Goal: Transaction & Acquisition: Purchase product/service

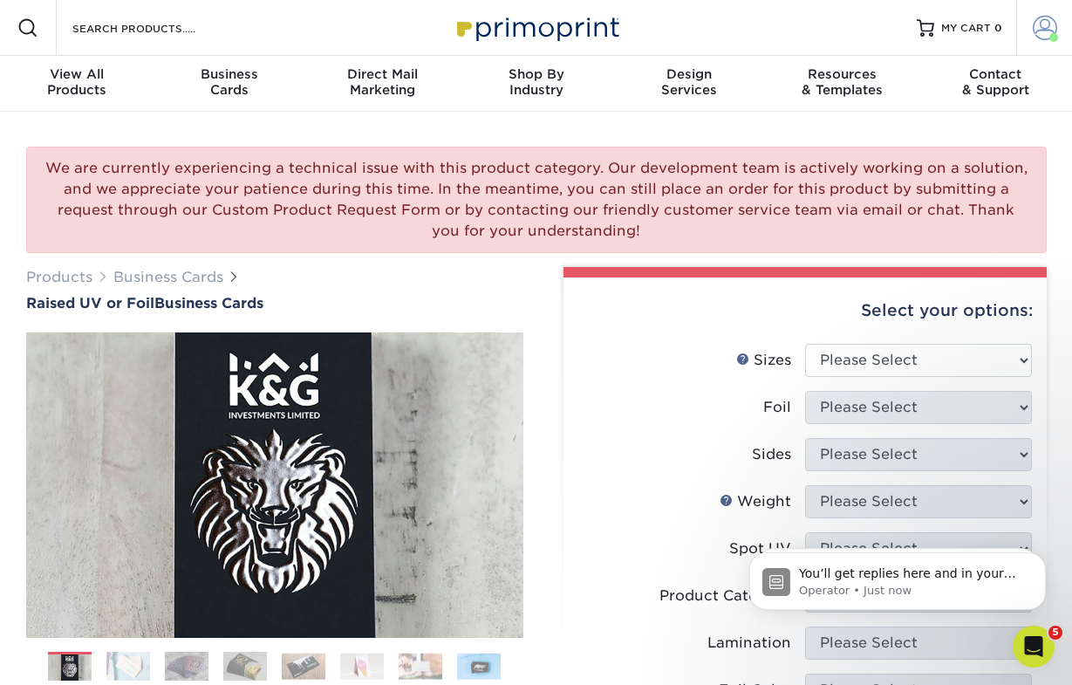
click at [1045, 39] on span at bounding box center [1045, 28] width 24 height 24
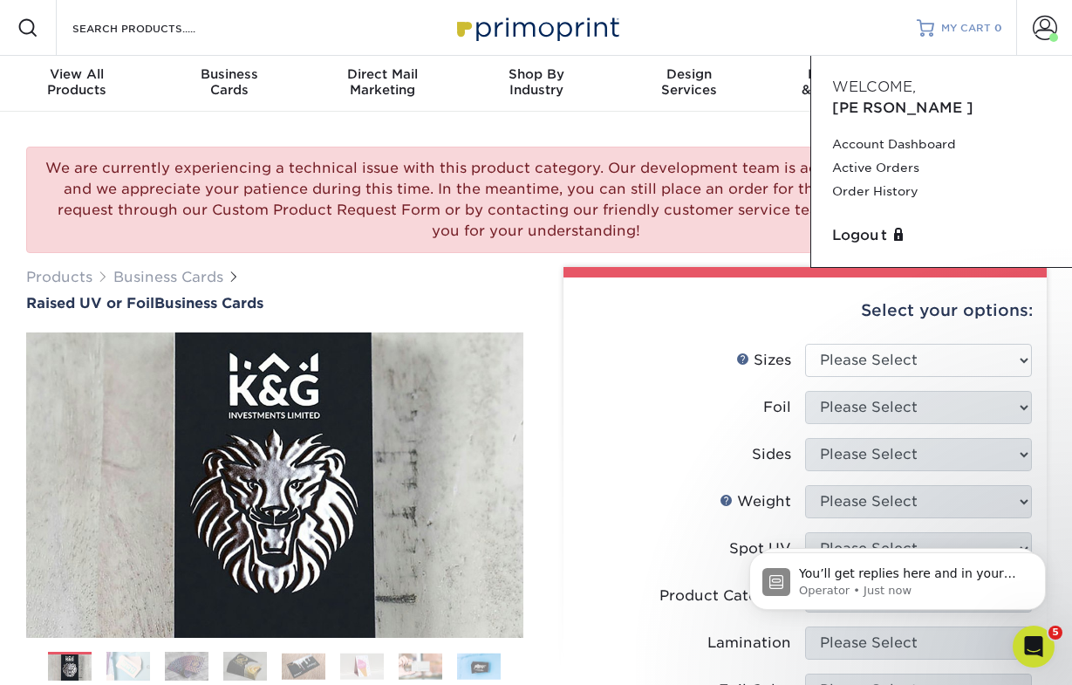
click at [947, 27] on span "MY CART" at bounding box center [966, 28] width 50 height 15
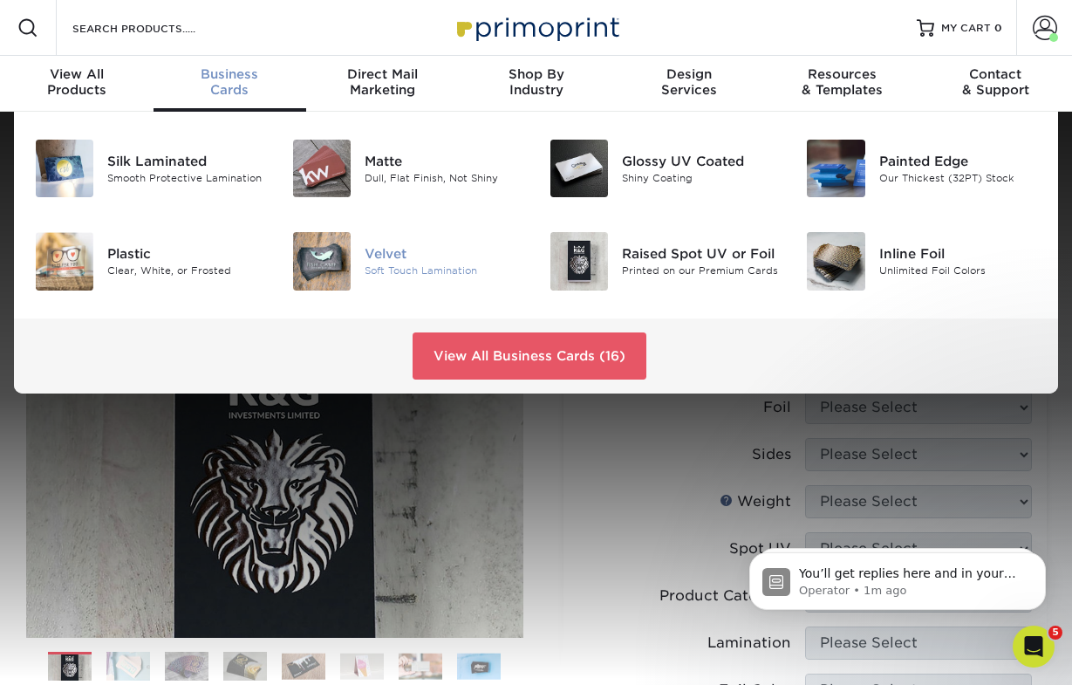
click at [341, 256] on img at bounding box center [322, 261] width 58 height 58
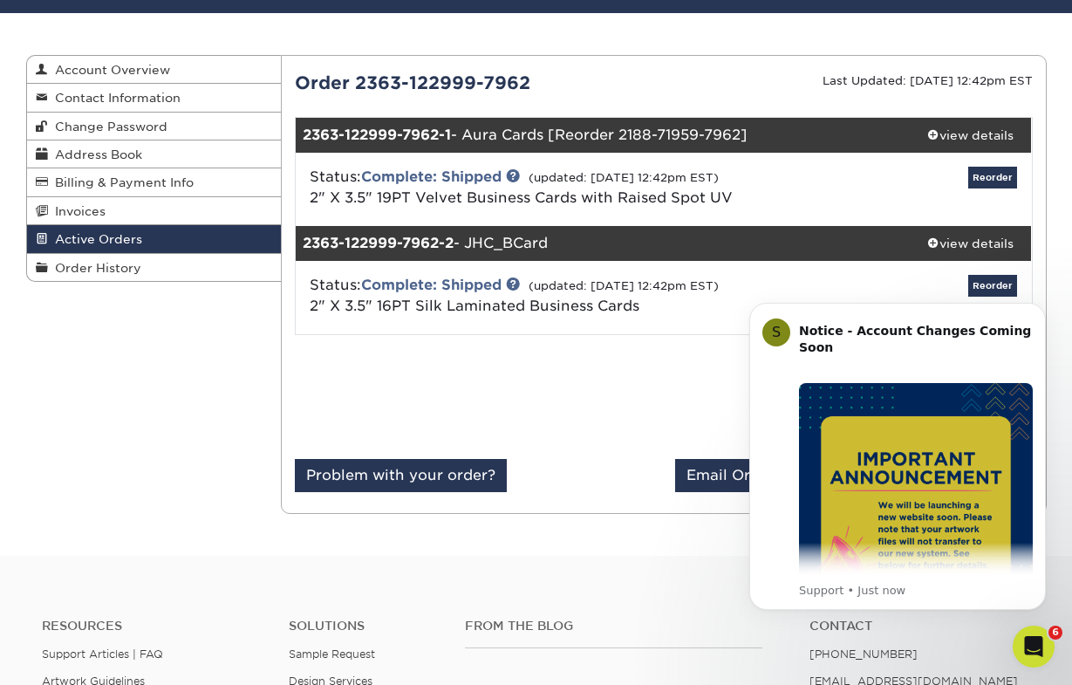
click at [559, 361] on div at bounding box center [473, 404] width 382 height 110
click at [936, 185] on div "Reorder" at bounding box center [908, 189] width 244 height 45
click at [981, 181] on link "Reorder" at bounding box center [992, 178] width 49 height 22
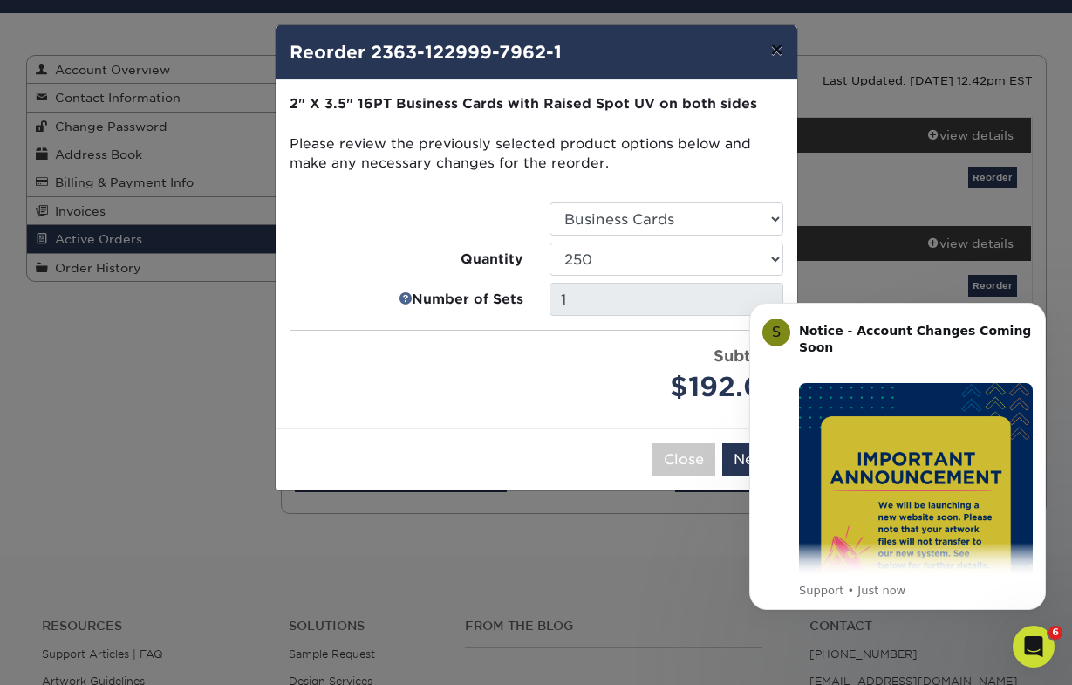
click at [779, 60] on button "×" at bounding box center [776, 49] width 40 height 49
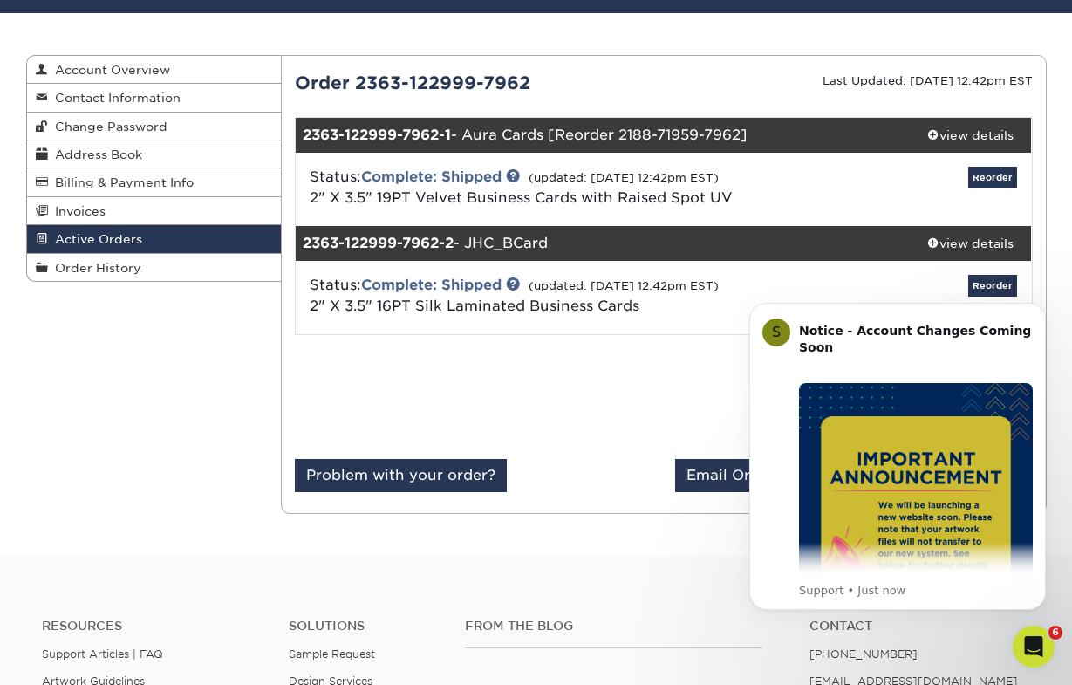
click html "S Notice - Account Changes Coming Soon ​ Past Order Files Will Not Transfer: Wh…"
click at [978, 289] on body "S Notice - Account Changes Coming Soon ​ Past Order Files Will Not Transfer: Wh…" at bounding box center [897, 457] width 335 height 347
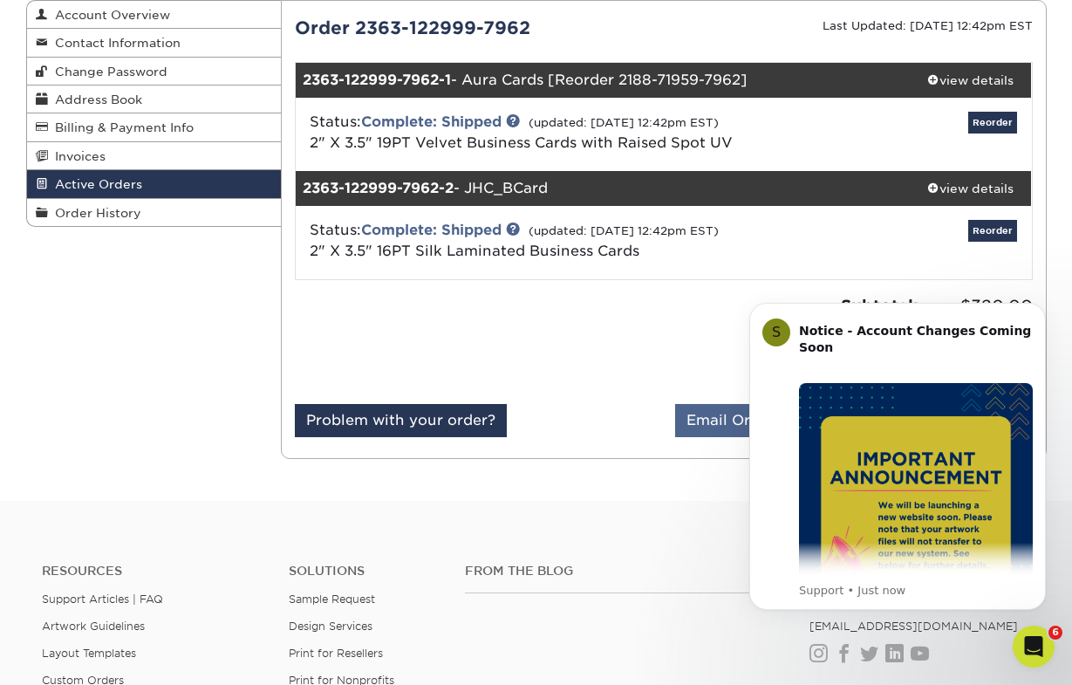
scroll to position [196, 0]
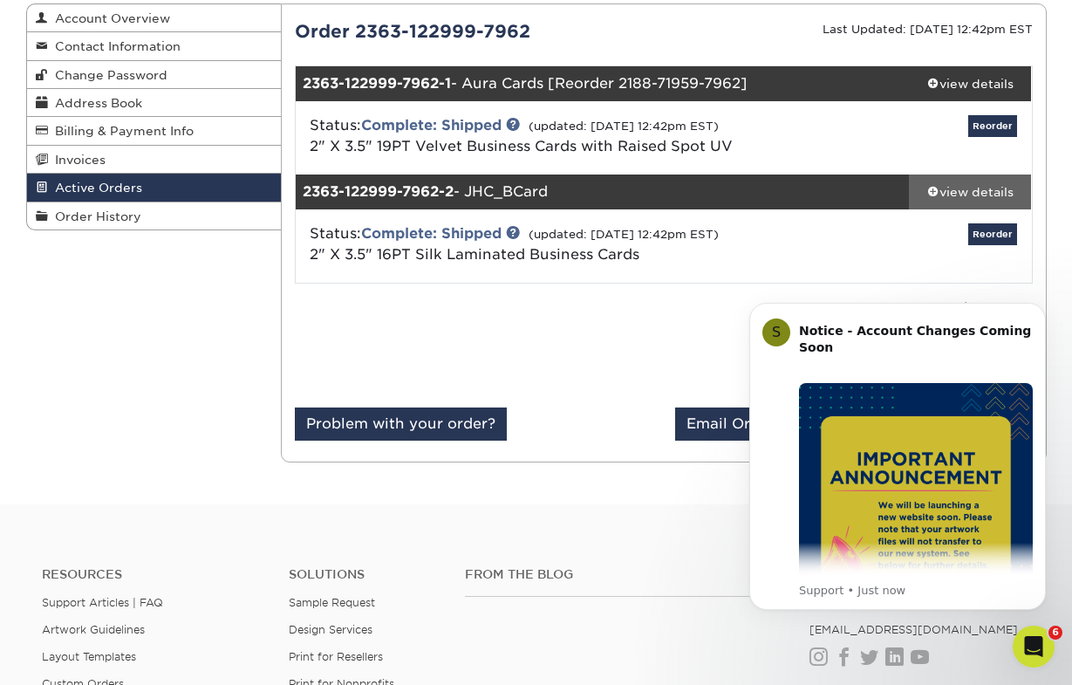
click at [933, 194] on span at bounding box center [933, 191] width 12 height 12
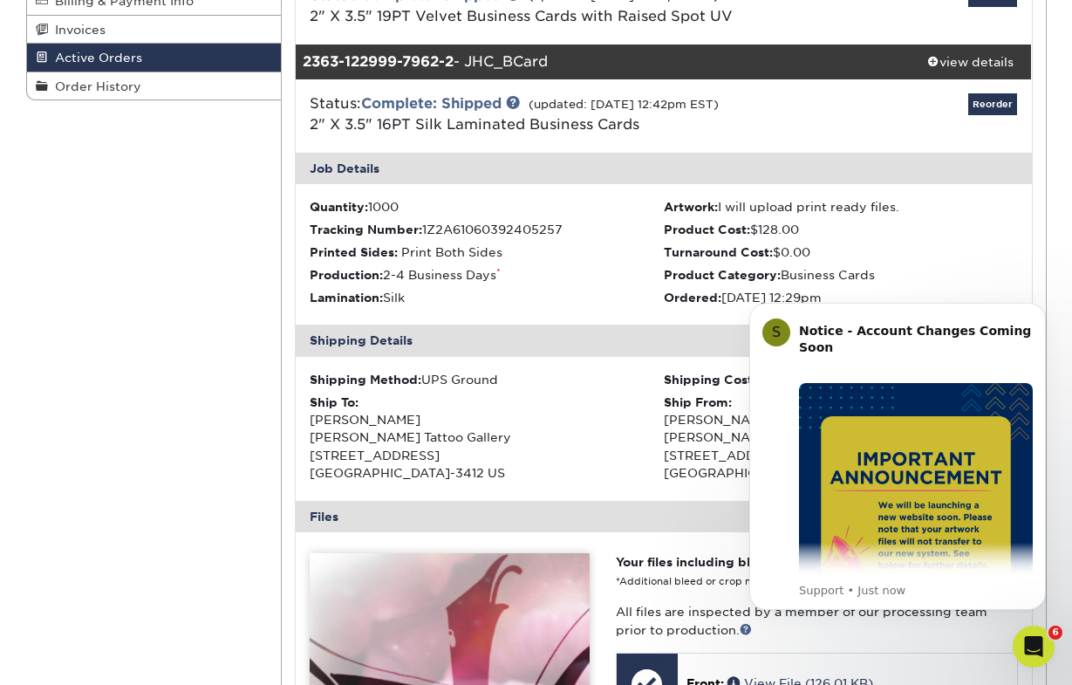
scroll to position [327, 0]
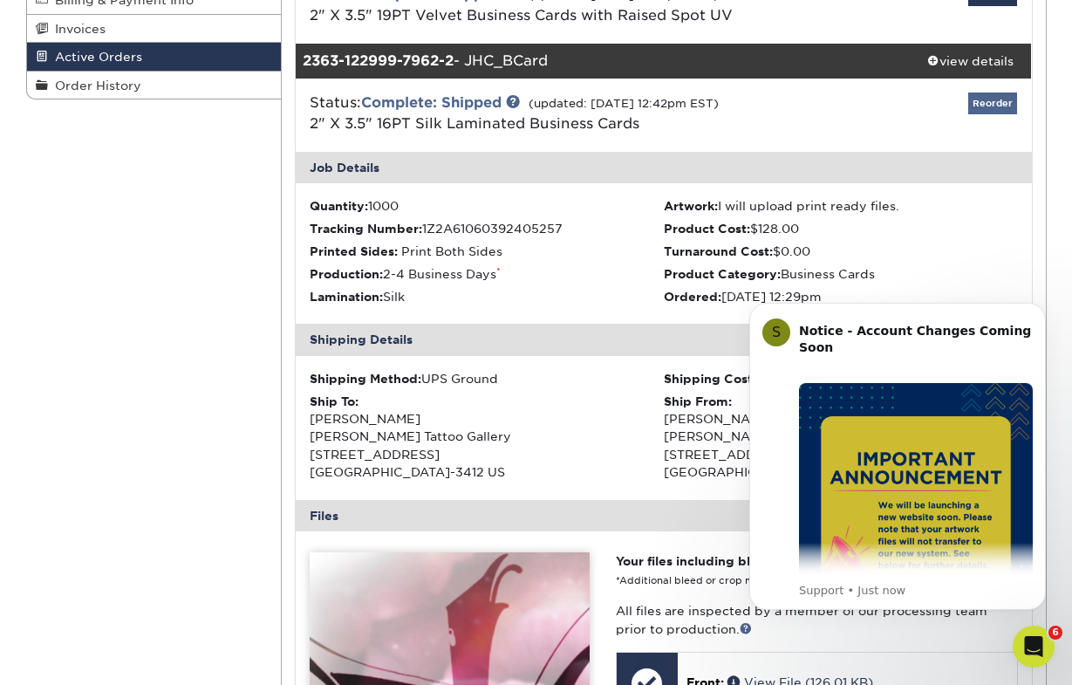
click at [983, 104] on link "Reorder" at bounding box center [992, 103] width 49 height 22
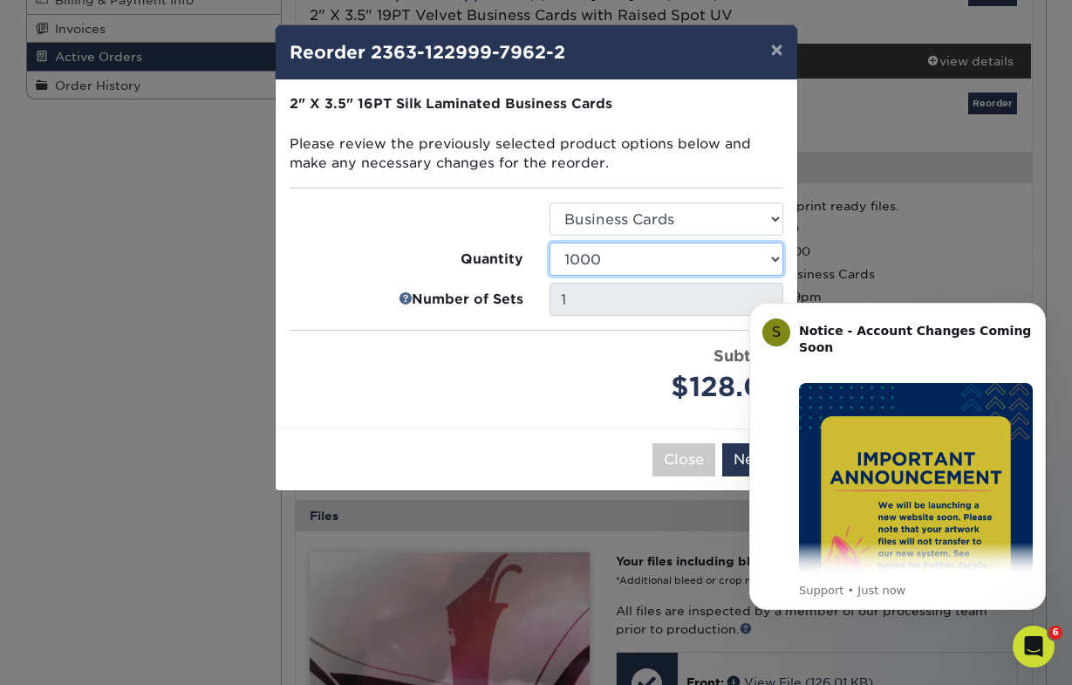
select select "f593fda3-2d5c-4b9e-9c2c-6197b899ae74"
click at [742, 448] on body "S Notice - Account Changes Coming Soon ​ Past Order Files Will Not Transfer: Wh…" at bounding box center [897, 457] width 335 height 347
click at [733, 452] on body "S Notice - Account Changes Coming Soon ​ Past Order Files Will Not Transfer: Wh…" at bounding box center [897, 457] width 335 height 347
click at [1042, 310] on icon "Dismiss notification" at bounding box center [1040, 307] width 6 height 6
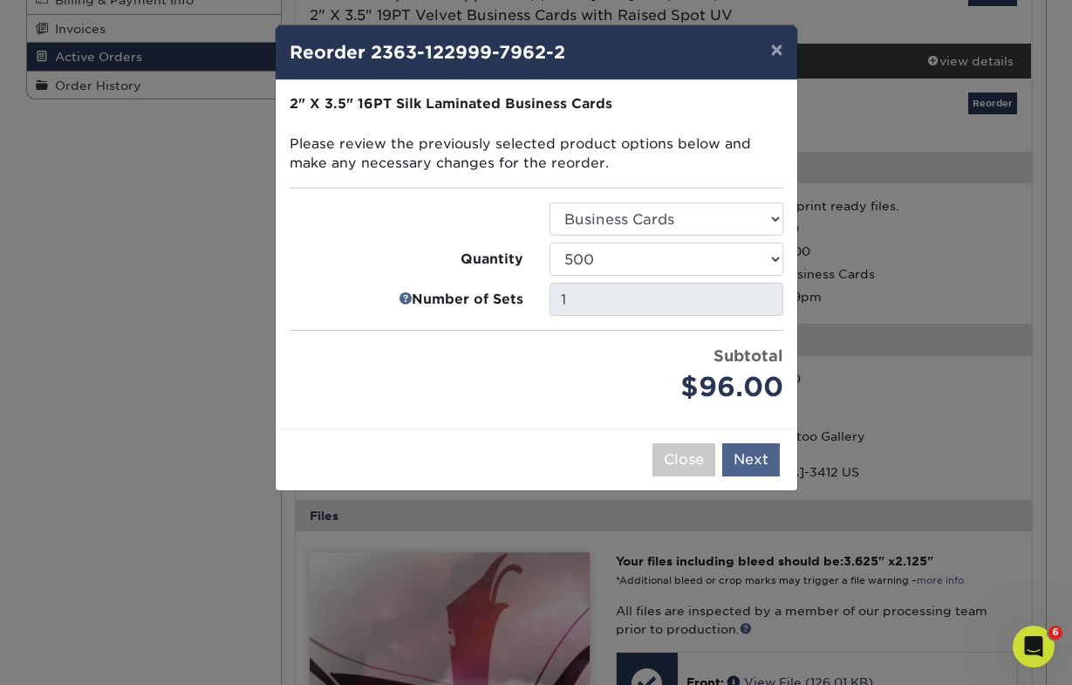
click at [770, 463] on button "Next" at bounding box center [751, 459] width 58 height 33
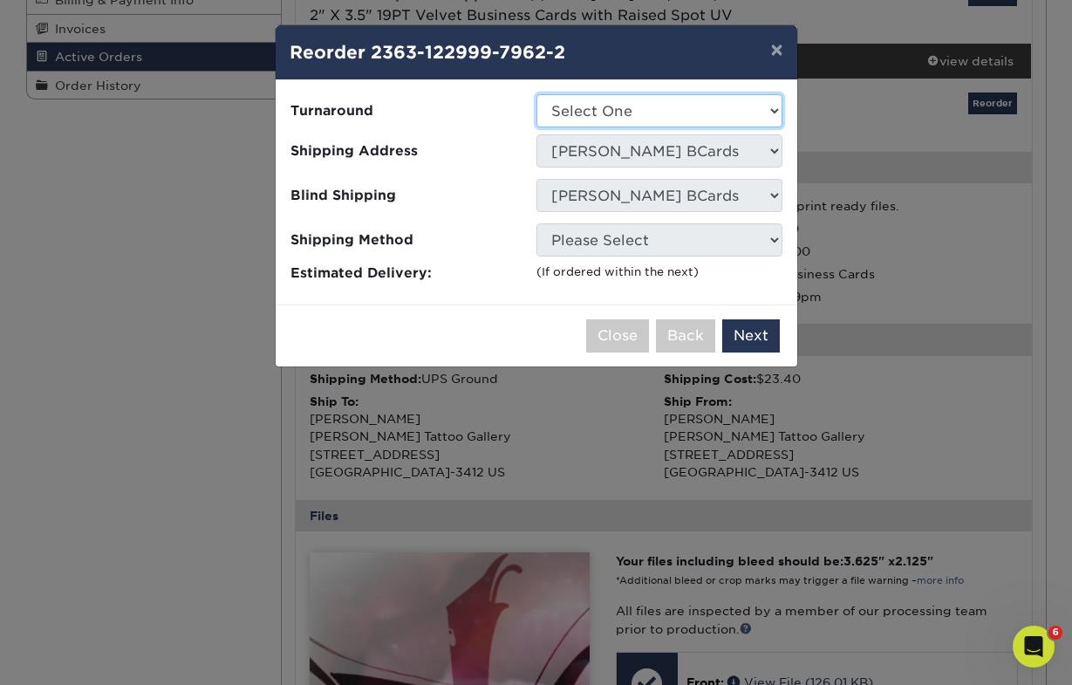
select select "daeee239-1cf4-403f-860f-e366b9ee29d2"
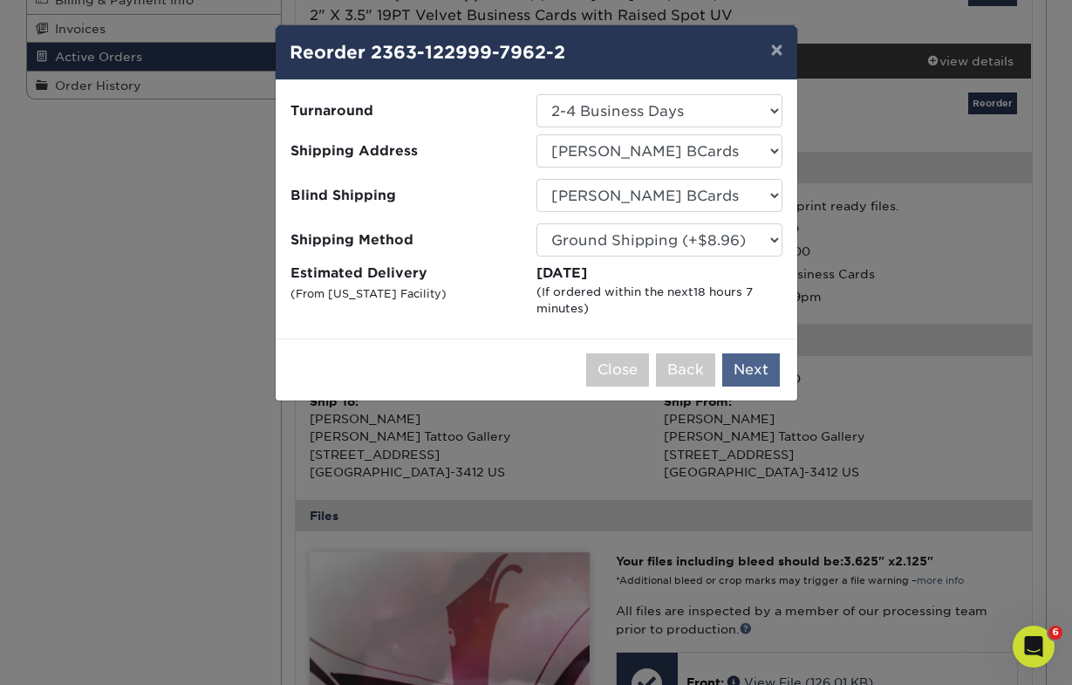
click at [750, 357] on button "Next" at bounding box center [751, 369] width 58 height 33
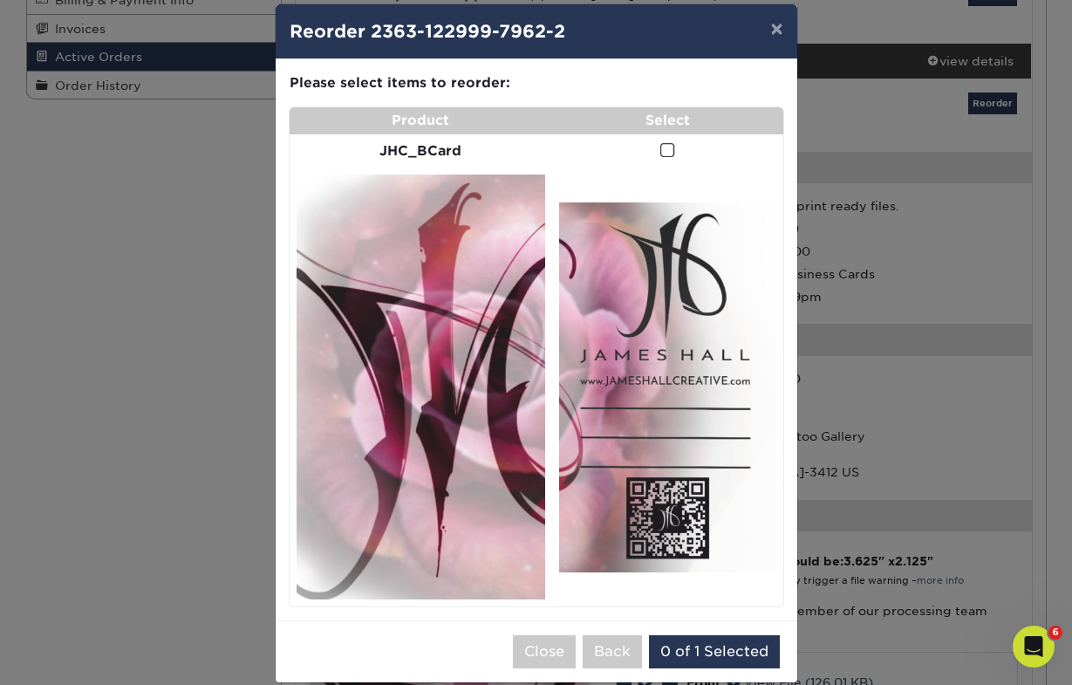
scroll to position [14, 0]
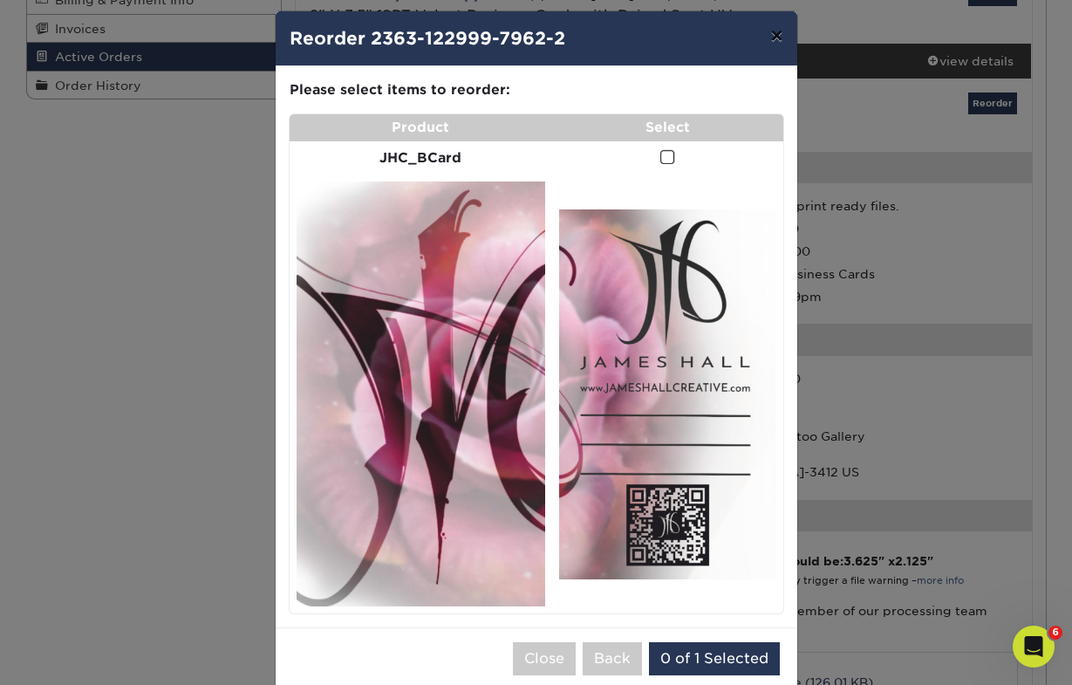
click at [767, 28] on button "×" at bounding box center [776, 35] width 40 height 49
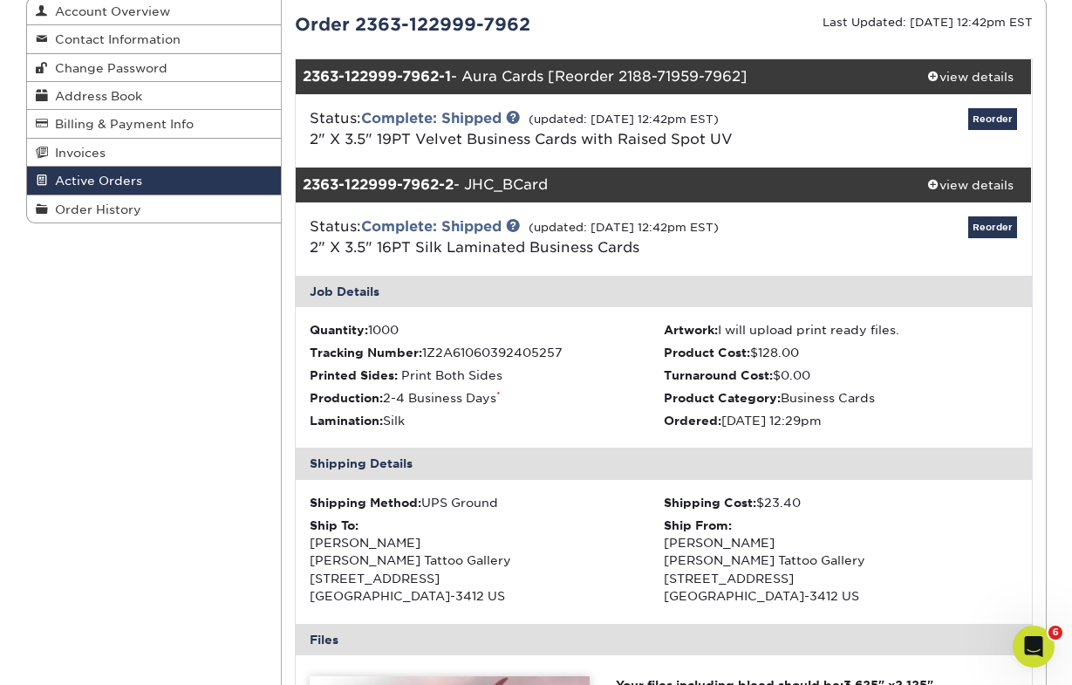
scroll to position [207, 0]
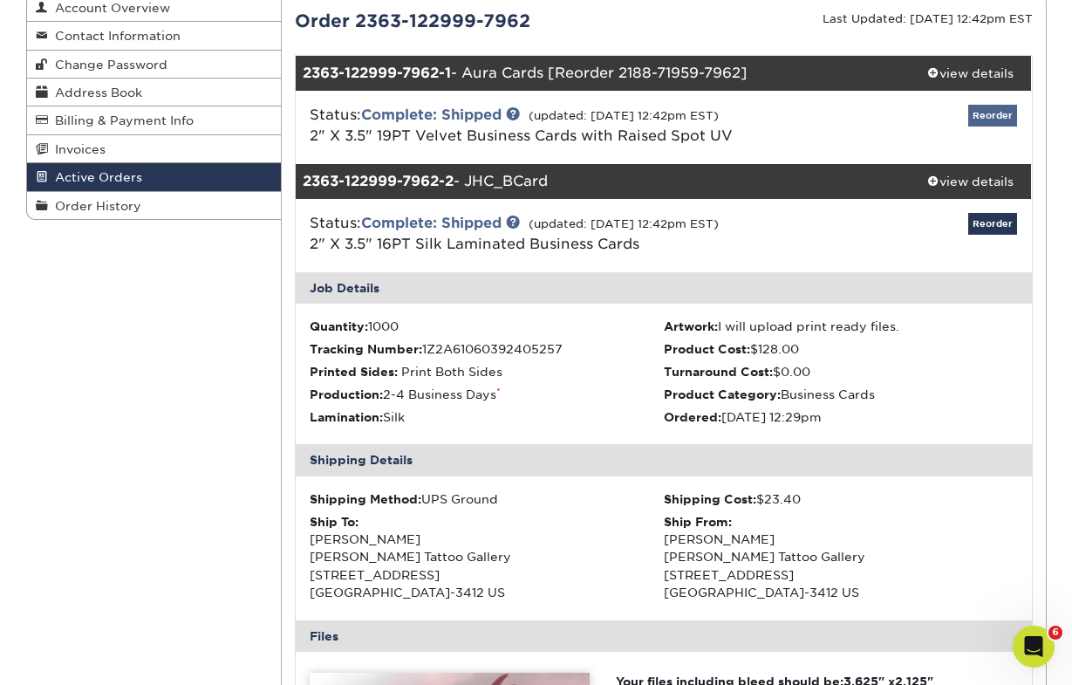
click at [980, 111] on link "Reorder" at bounding box center [992, 116] width 49 height 22
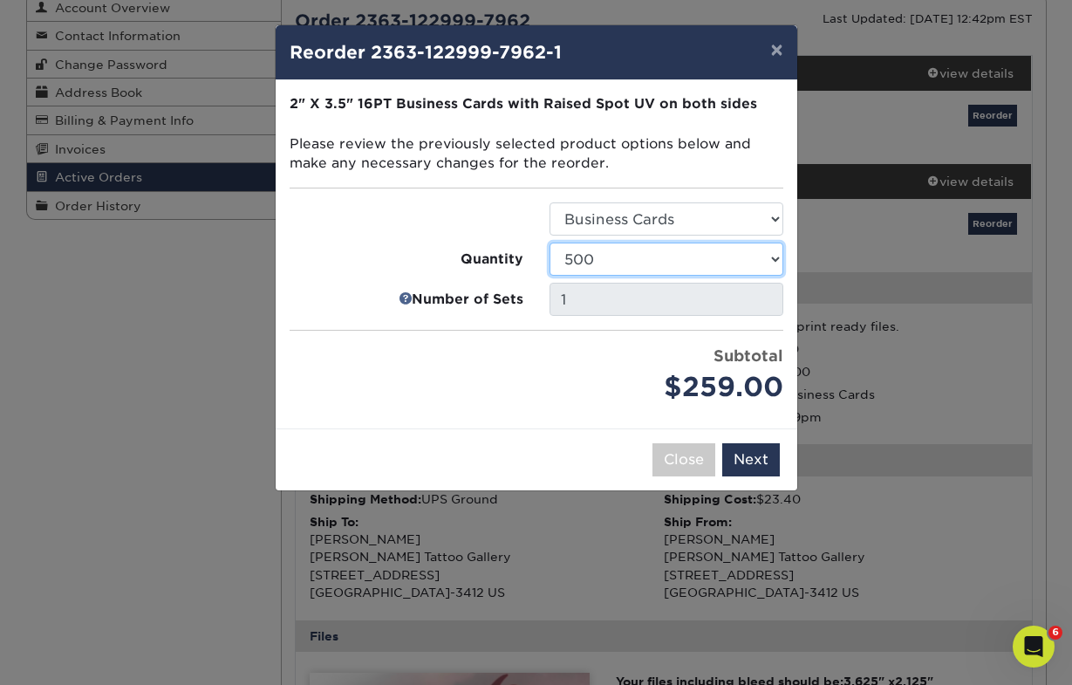
select select "6237a36b-b046-4ef6-8fed-6cb9c22a5ece"
click at [751, 455] on button "Next" at bounding box center [751, 459] width 58 height 33
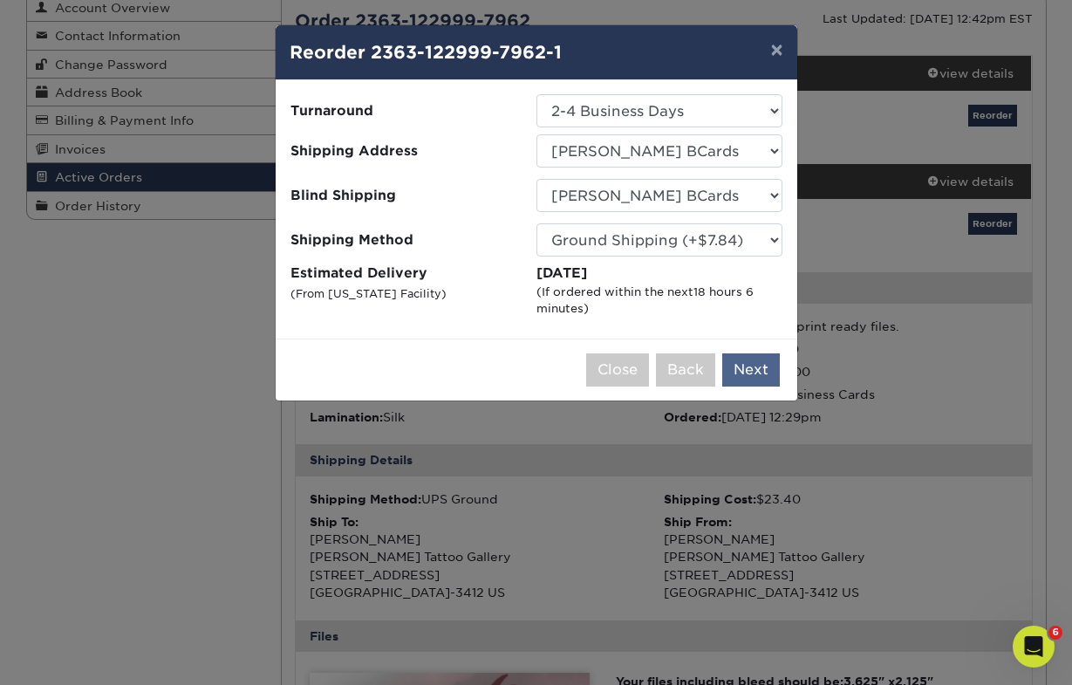
click at [747, 370] on button "Next" at bounding box center [751, 369] width 58 height 33
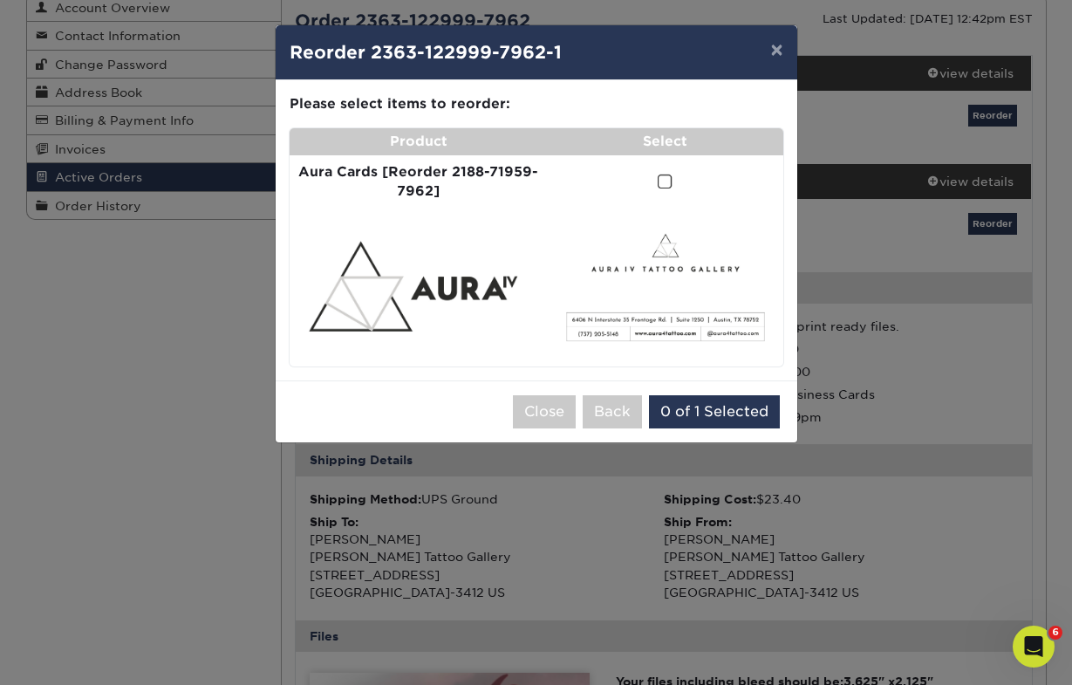
click at [660, 174] on span at bounding box center [665, 182] width 15 height 17
click at [0, 0] on input "checkbox" at bounding box center [0, 0] width 0 height 0
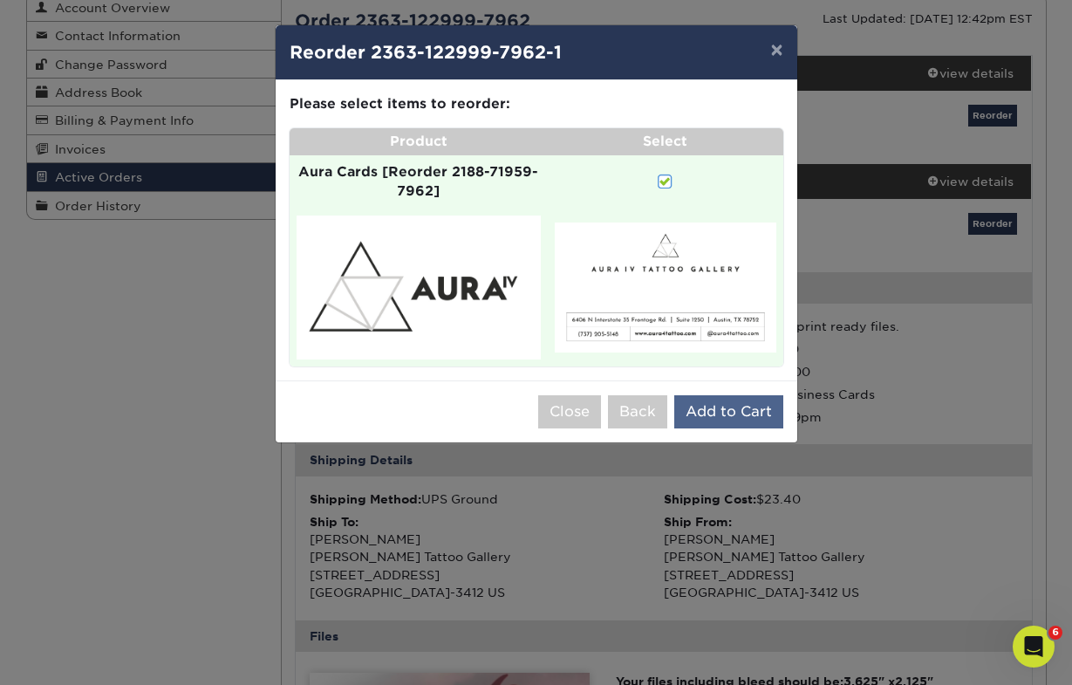
click at [697, 400] on button "Add to Cart" at bounding box center [728, 411] width 109 height 33
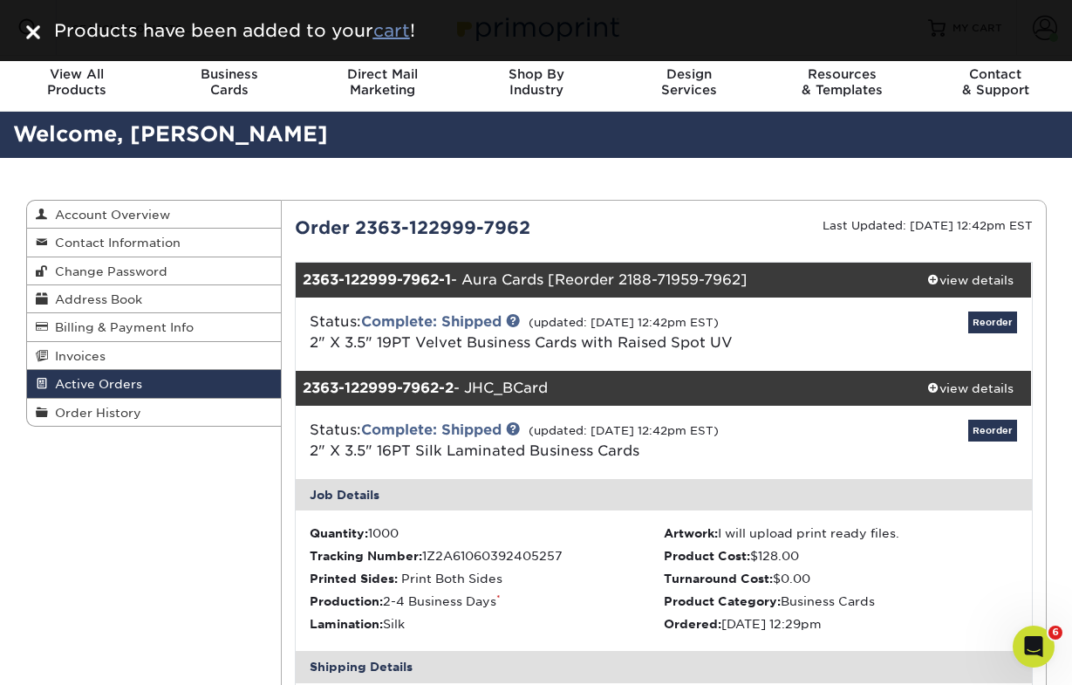
click at [393, 31] on u "cart" at bounding box center [391, 30] width 37 height 21
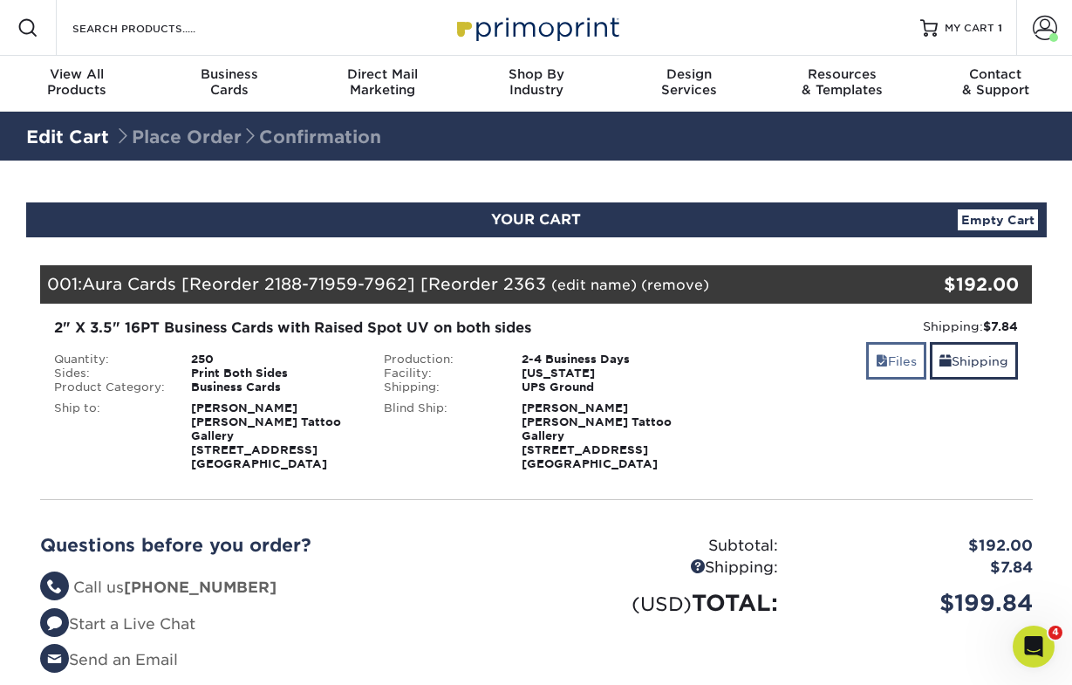
click at [898, 370] on link "Files" at bounding box center [896, 361] width 60 height 38
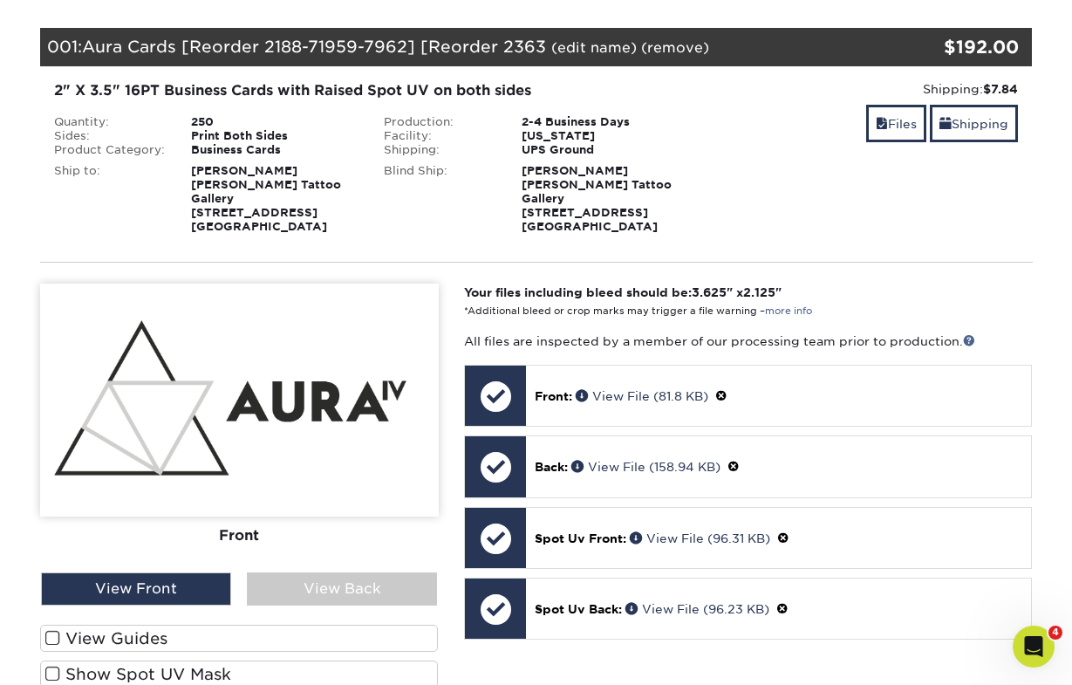
scroll to position [237, 0]
click at [291, 572] on div "View Back" at bounding box center [342, 588] width 190 height 33
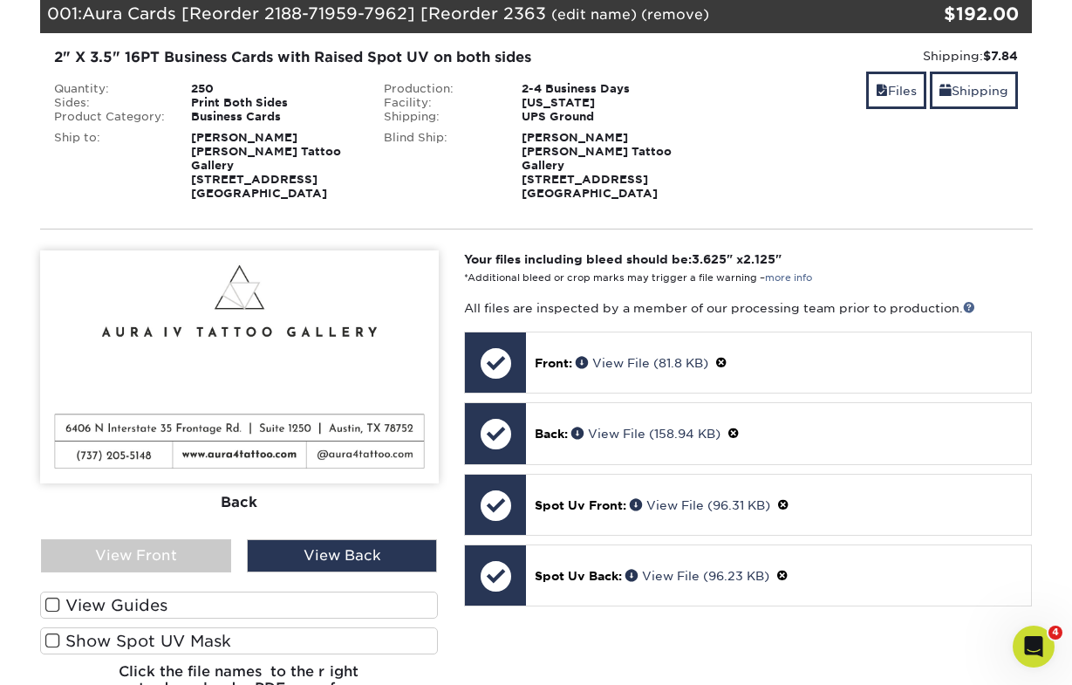
scroll to position [301, 0]
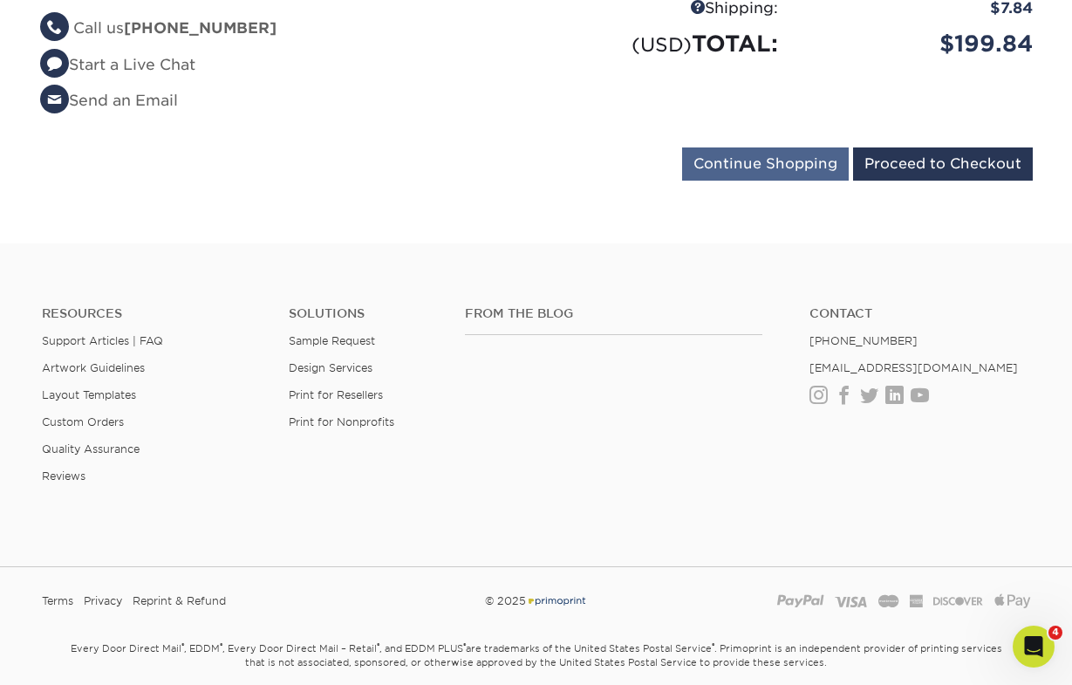
click at [728, 149] on input "Continue Shopping" at bounding box center [765, 163] width 167 height 33
click at [63, 50] on span at bounding box center [54, 63] width 29 height 29
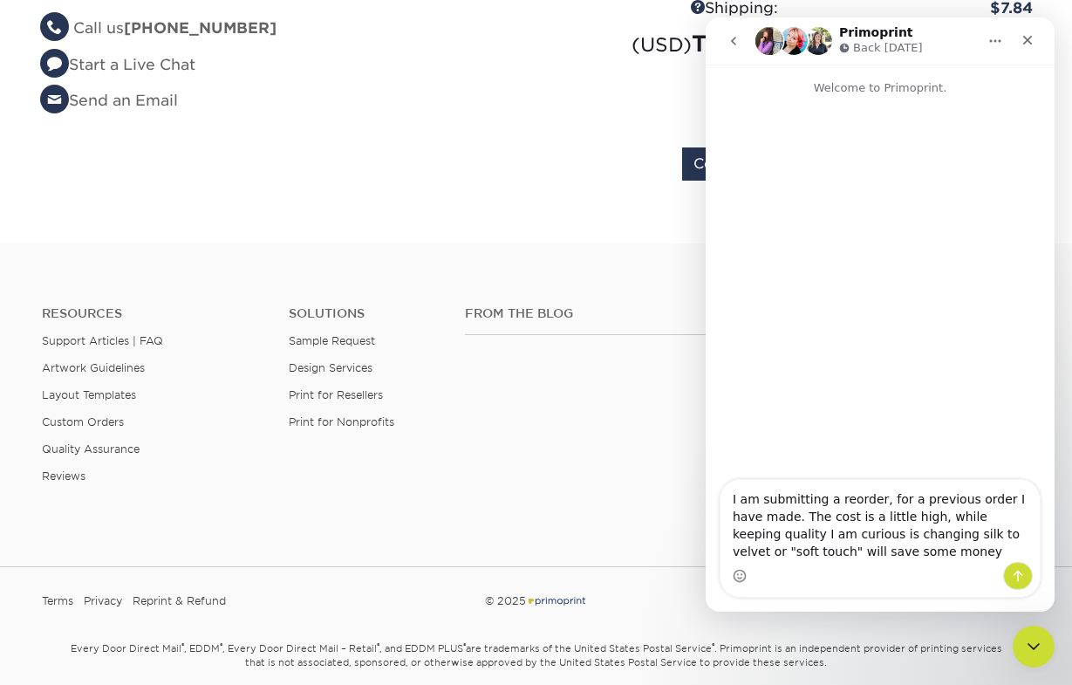
type textarea "I am submitting a reorder, for a previous order I have made. The cost is a litt…"
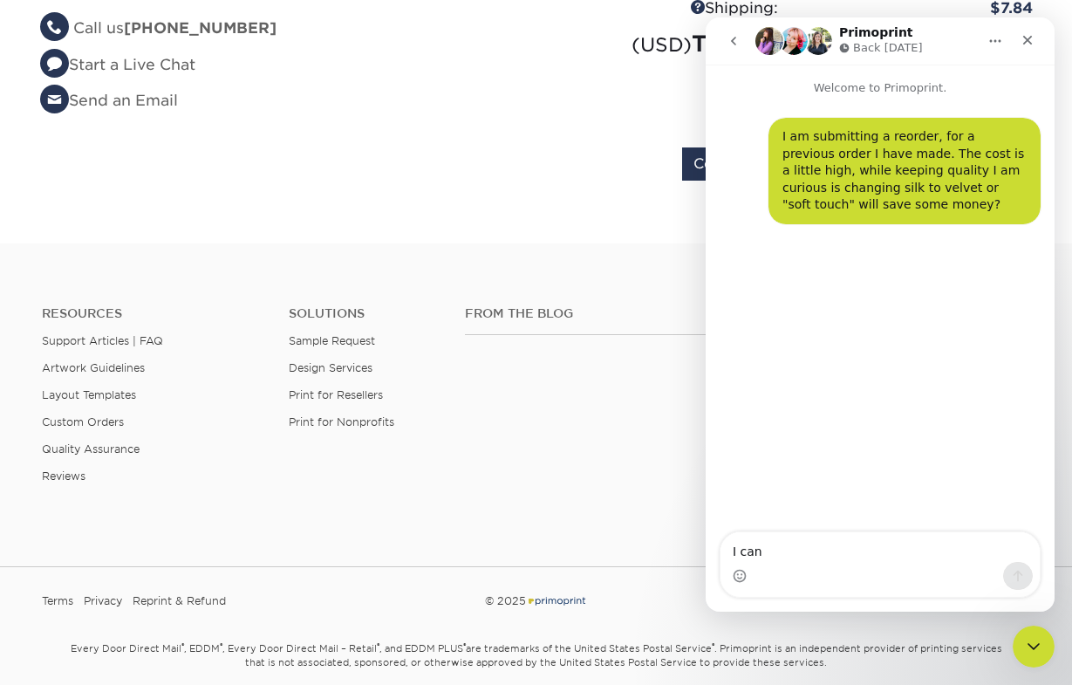
type textarea "I can"
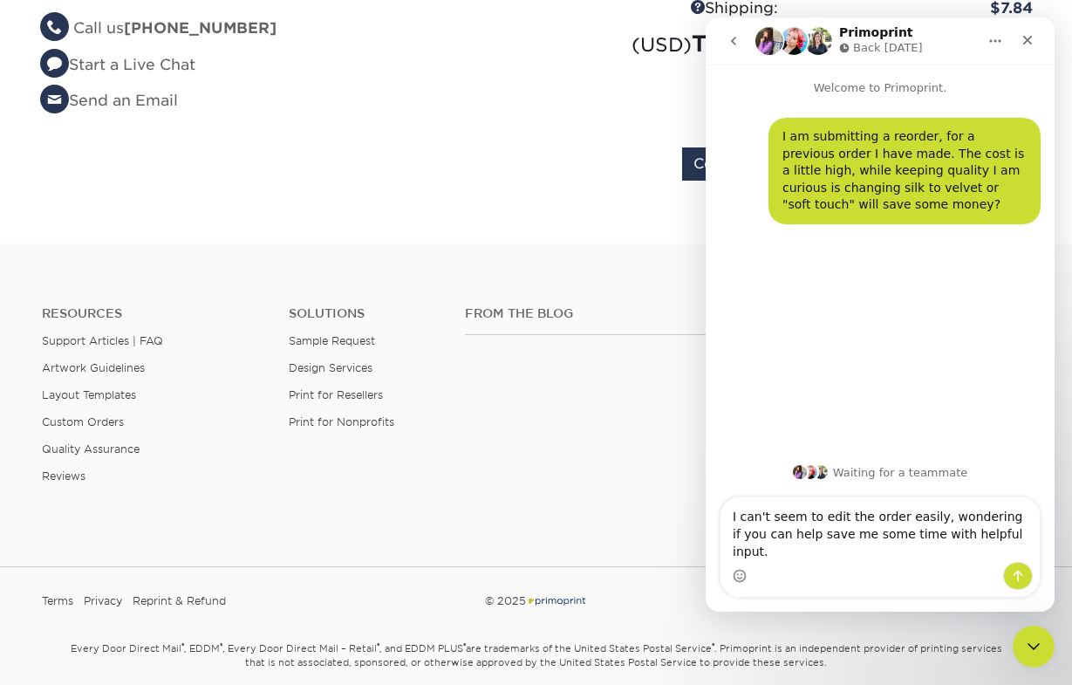
type textarea "I can't seem to edit the order easily, wondering if you can help save me some t…"
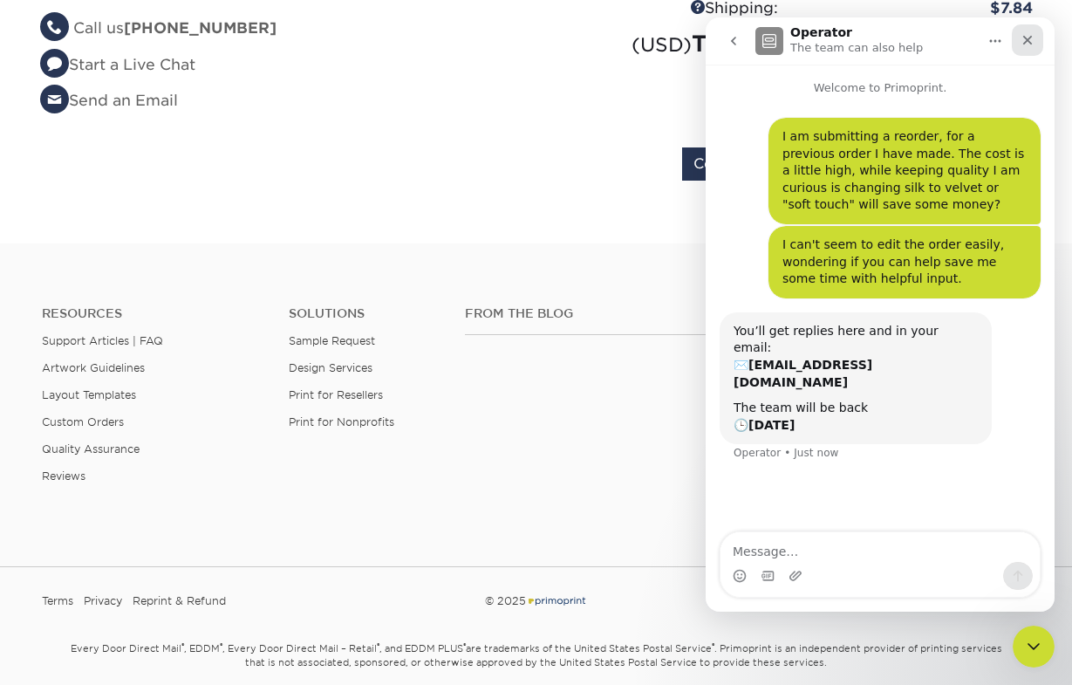
click at [1028, 39] on icon "Close" at bounding box center [1028, 41] width 10 height 10
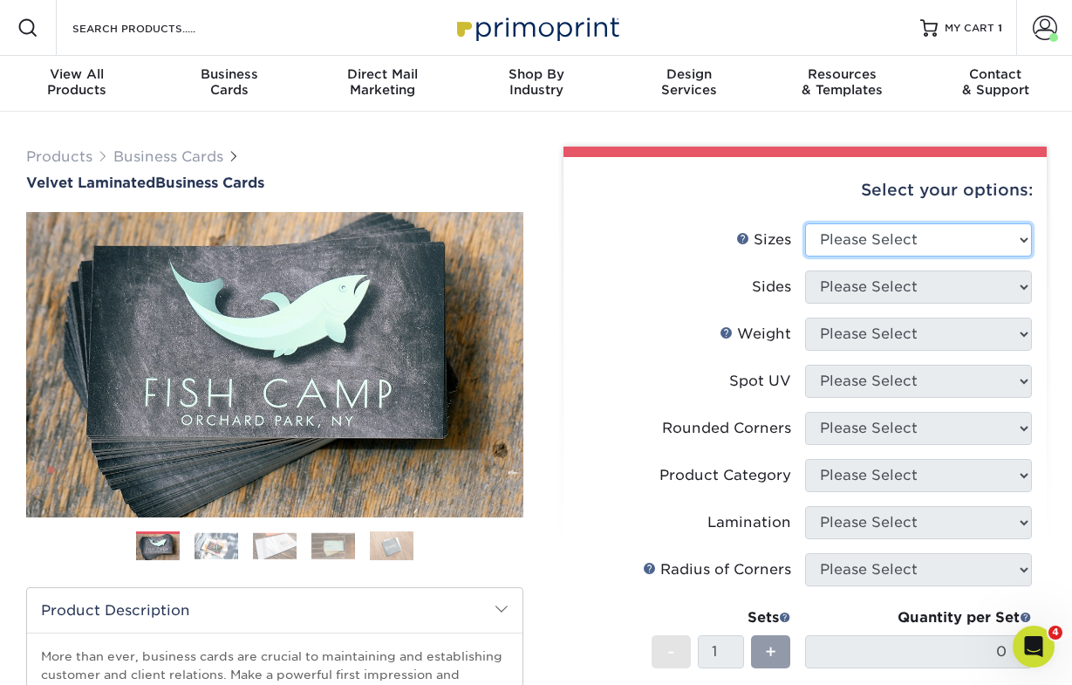
select select "2.00x3.50"
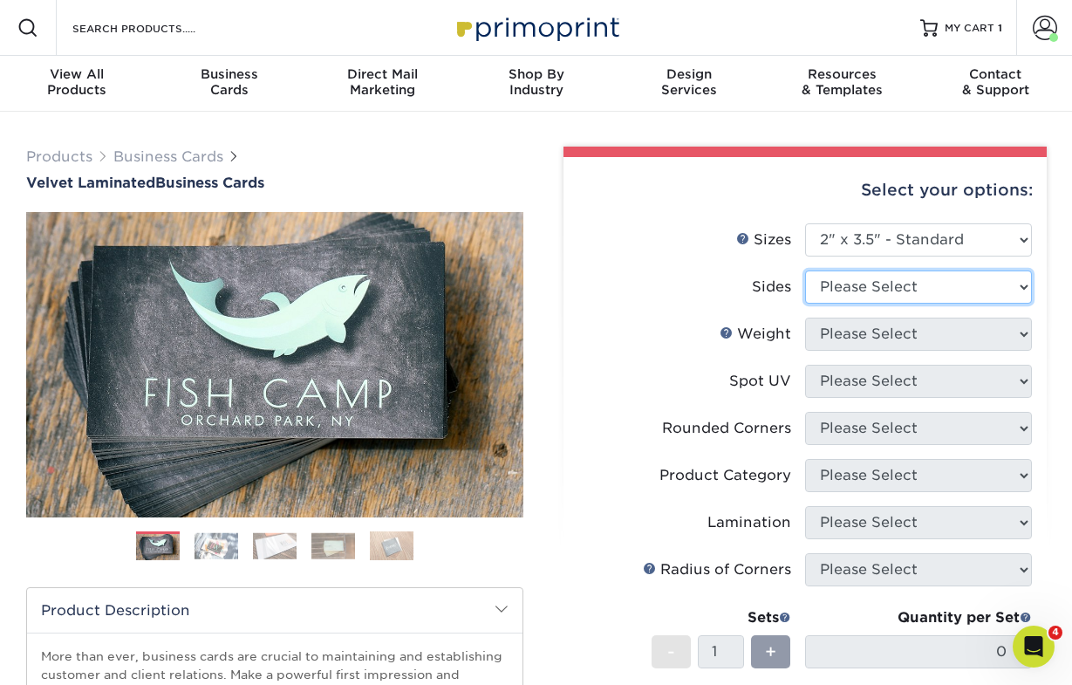
select select "13abbda7-1d64-4f25-8bb2-c179b224825d"
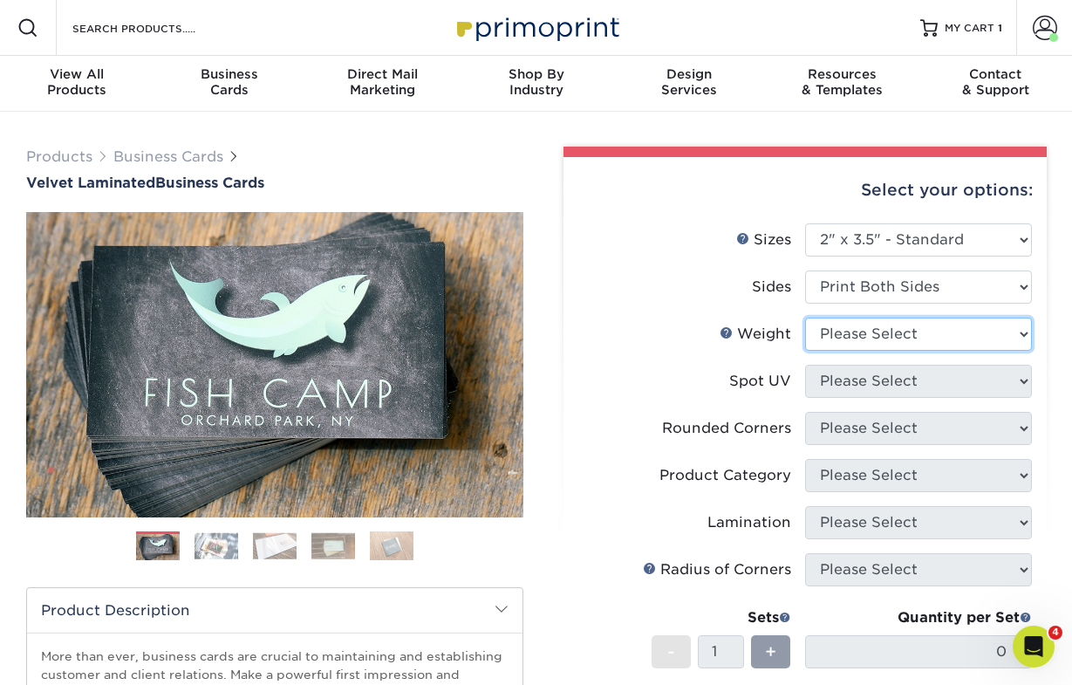
select select "16PT"
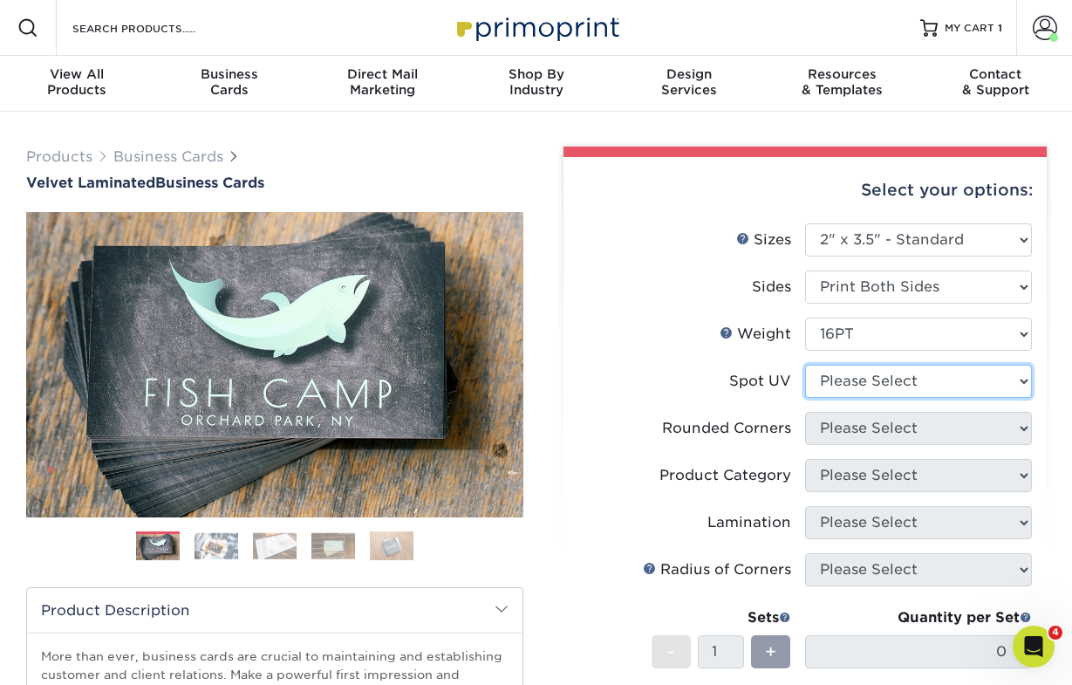
select select "0"
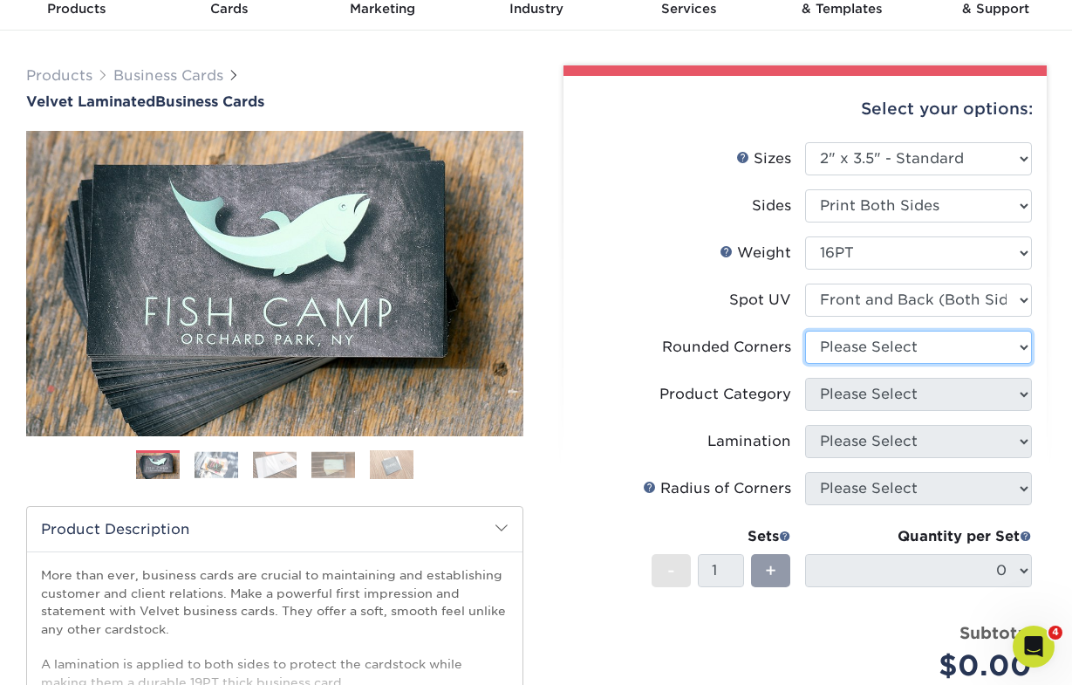
select select "0"
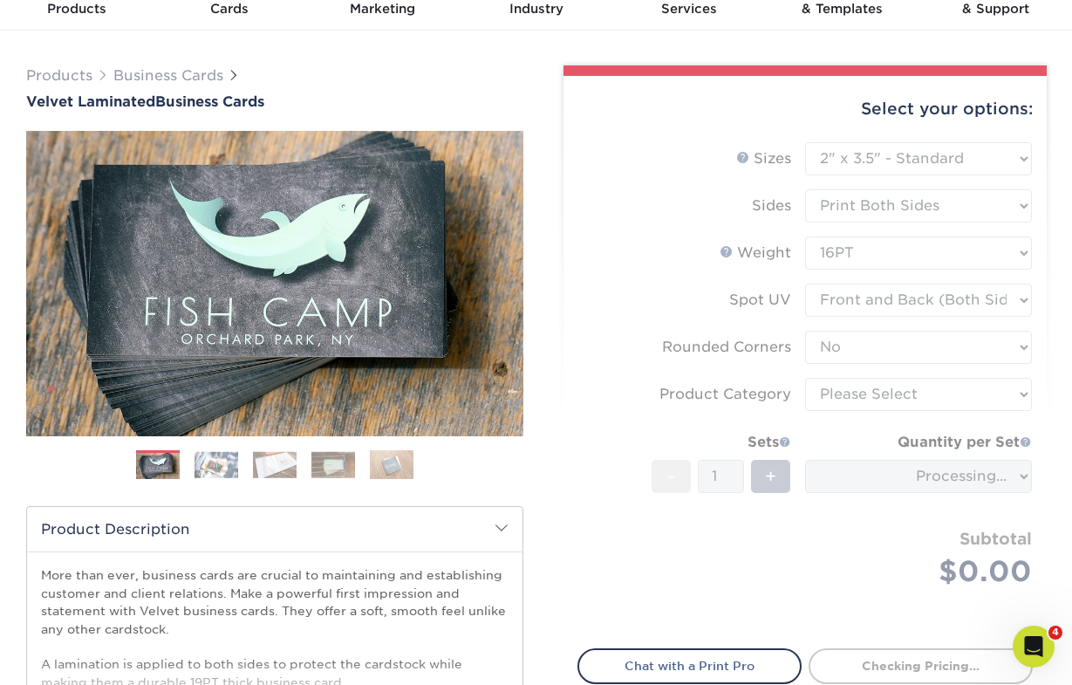
click at [919, 386] on form "Sizes Help Sizes Please Select 1.5" x 3.5" - Mini 1.75" x 3.5" - Mini 2" x 2" -…" at bounding box center [805, 385] width 455 height 486
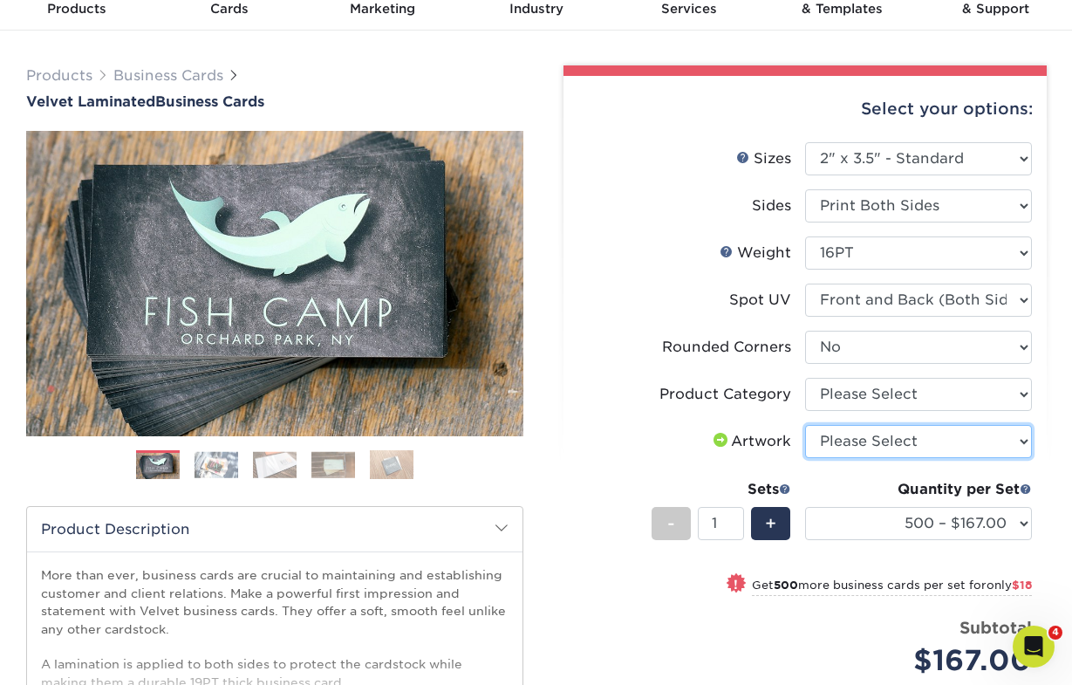
select select "upload"
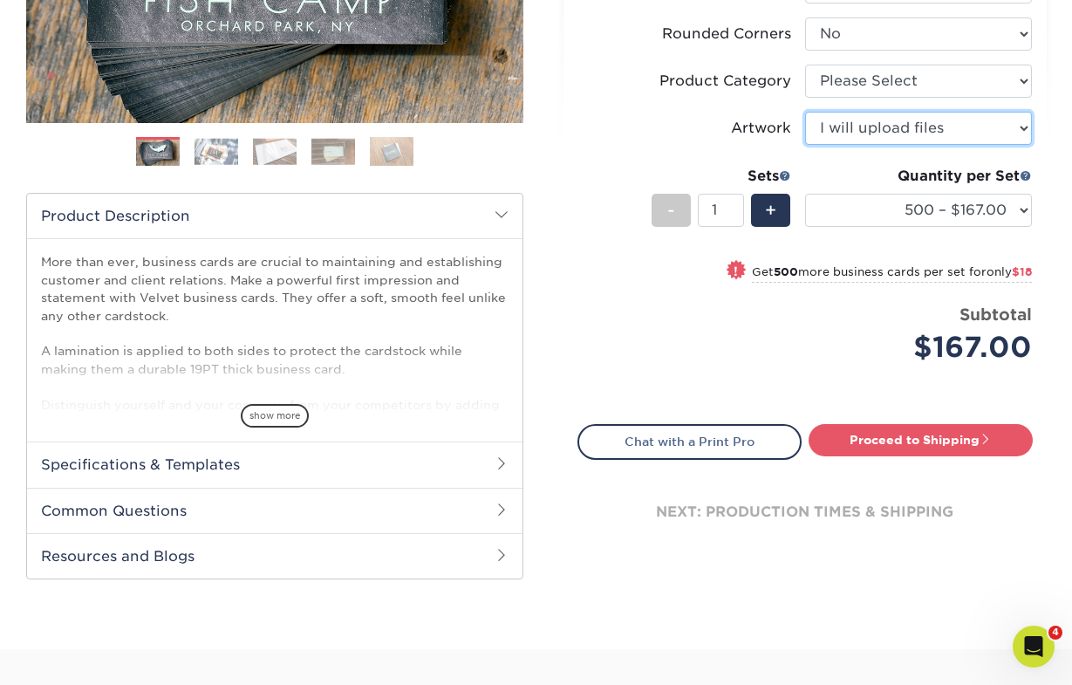
scroll to position [393, 0]
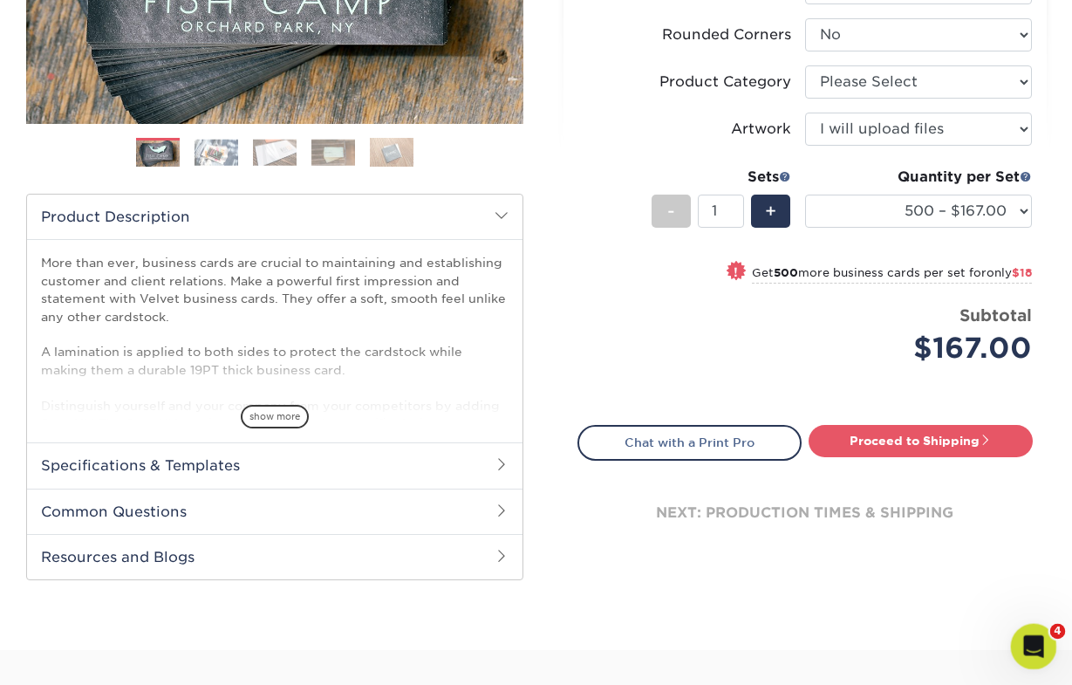
click at [1032, 642] on icon "Open Intercom Messenger" at bounding box center [1031, 644] width 12 height 14
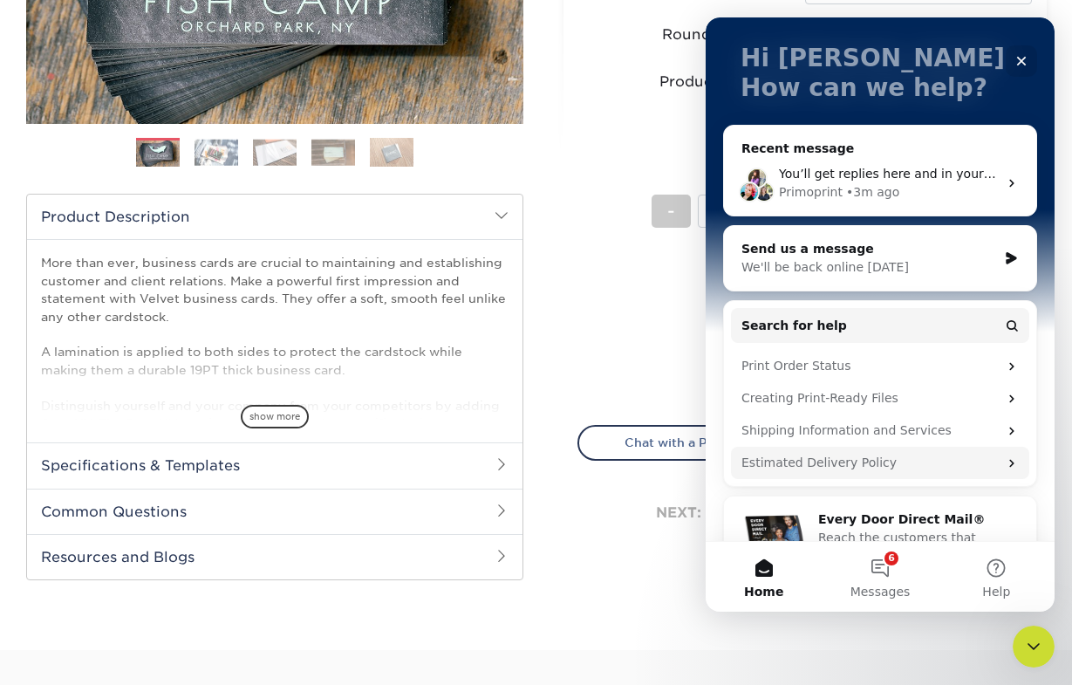
scroll to position [97, 0]
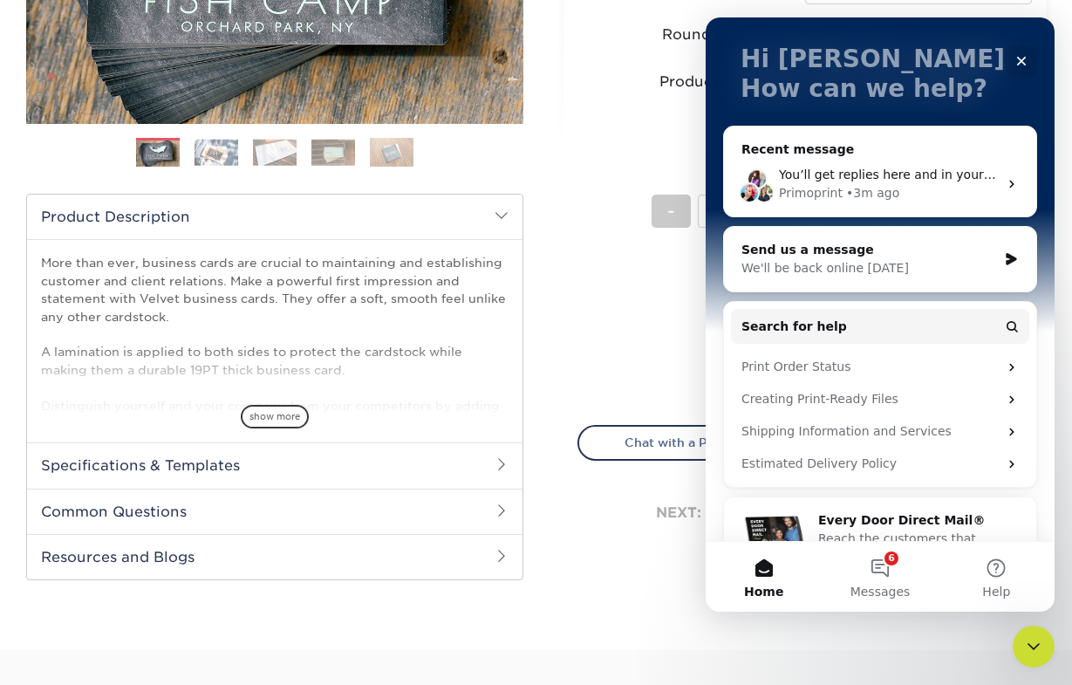
click at [906, 267] on div "We'll be back online tomorrow" at bounding box center [870, 268] width 256 height 18
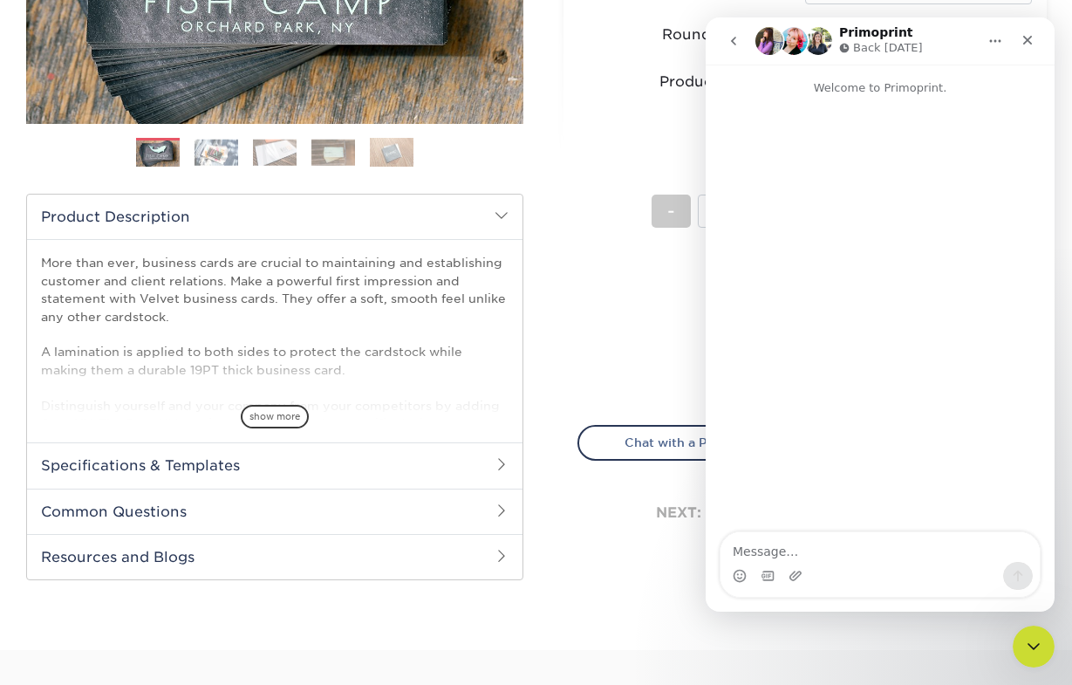
scroll to position [0, 0]
click at [532, 266] on div "Products Business Cards Velvet Laminated Business Cards Previous" at bounding box center [274, 166] width 523 height 827
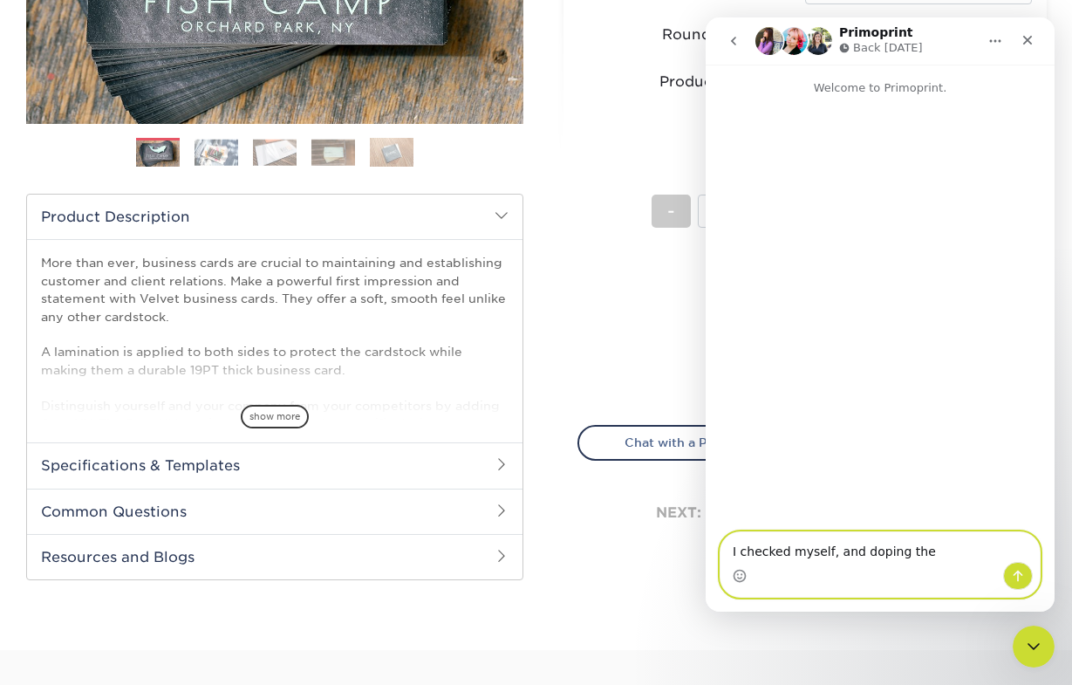
click at [873, 550] on textarea "I checked myself, and doping the" at bounding box center [880, 547] width 319 height 30
click at [963, 555] on textarea "I checked myself, and doing the" at bounding box center [880, 547] width 319 height 30
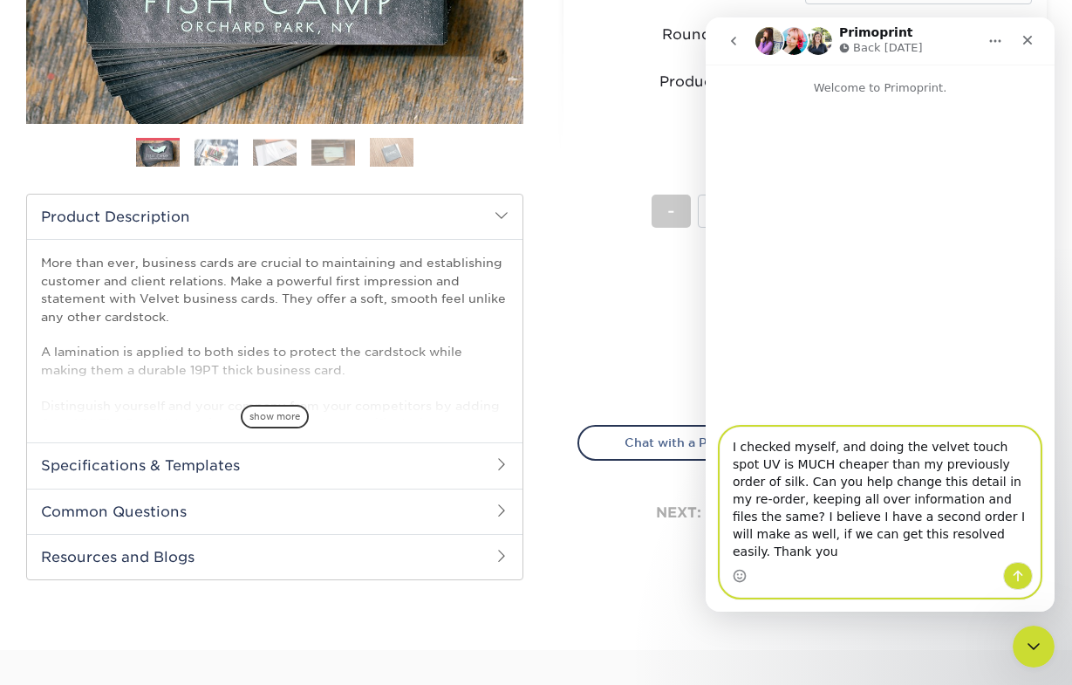
type textarea "I checked myself, and doing the velvet touch spot UV is MUCH cheaper than my pr…"
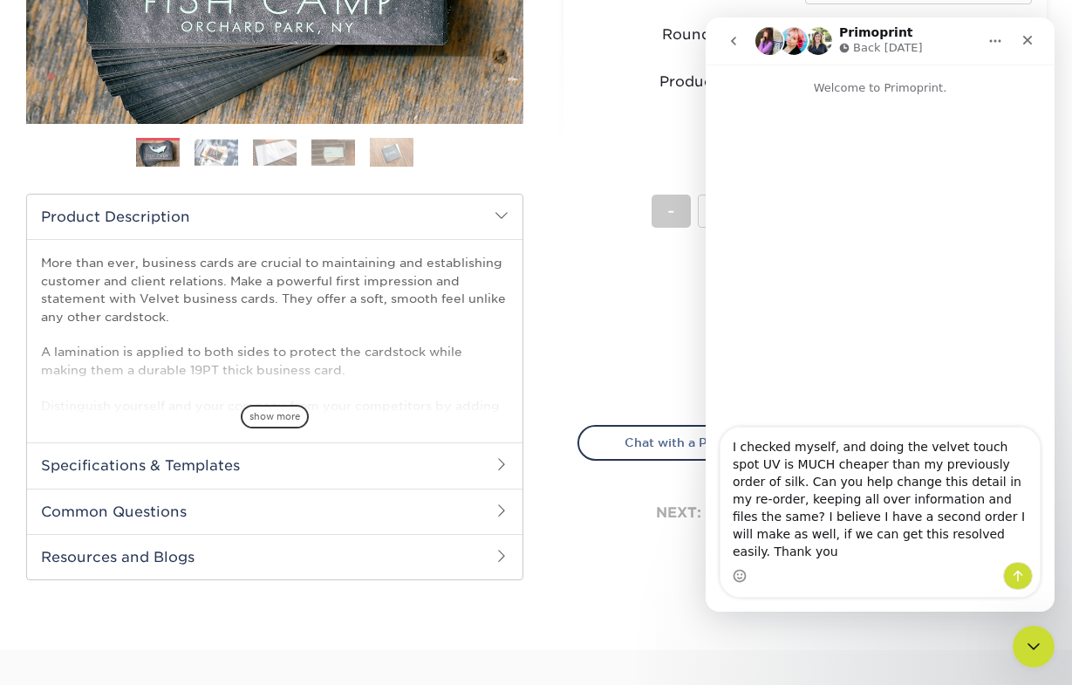
click at [1025, 586] on button "Send a message…" at bounding box center [1018, 576] width 30 height 28
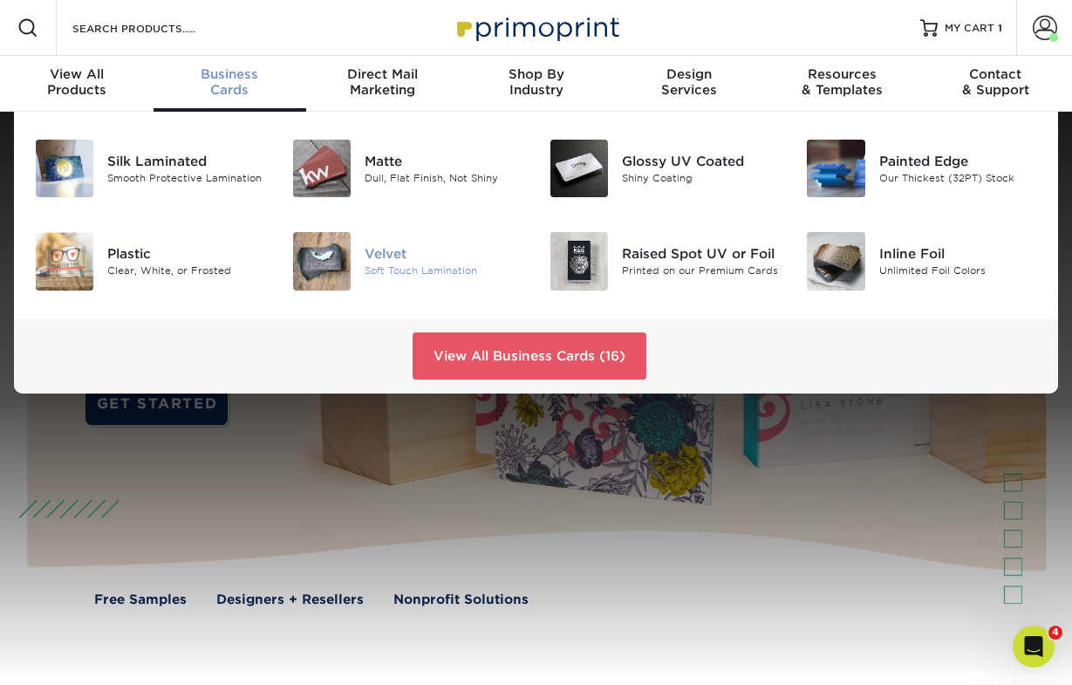
click at [405, 248] on div "Velvet" at bounding box center [444, 253] width 159 height 19
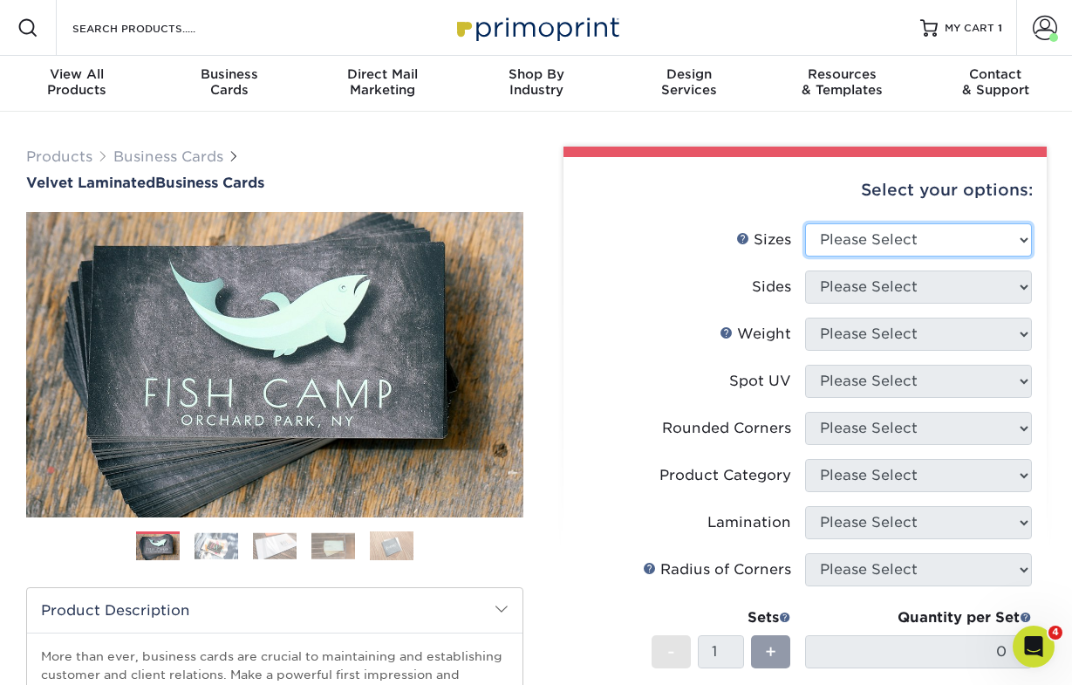
select select "2.00x2.00"
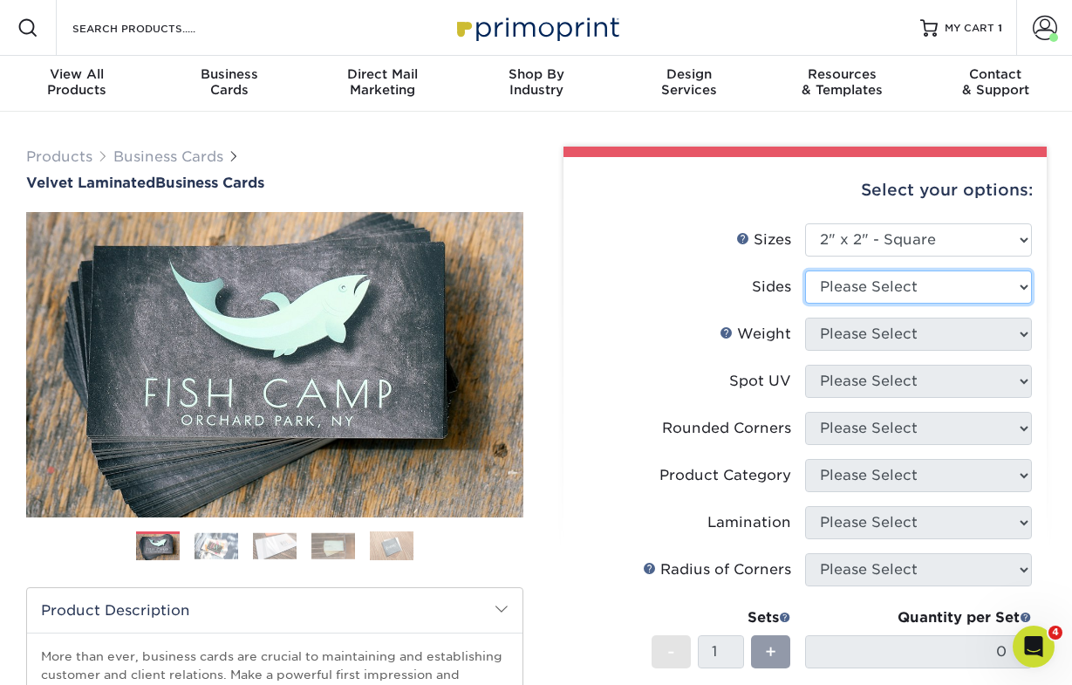
select select "13abbda7-1d64-4f25-8bb2-c179b224825d"
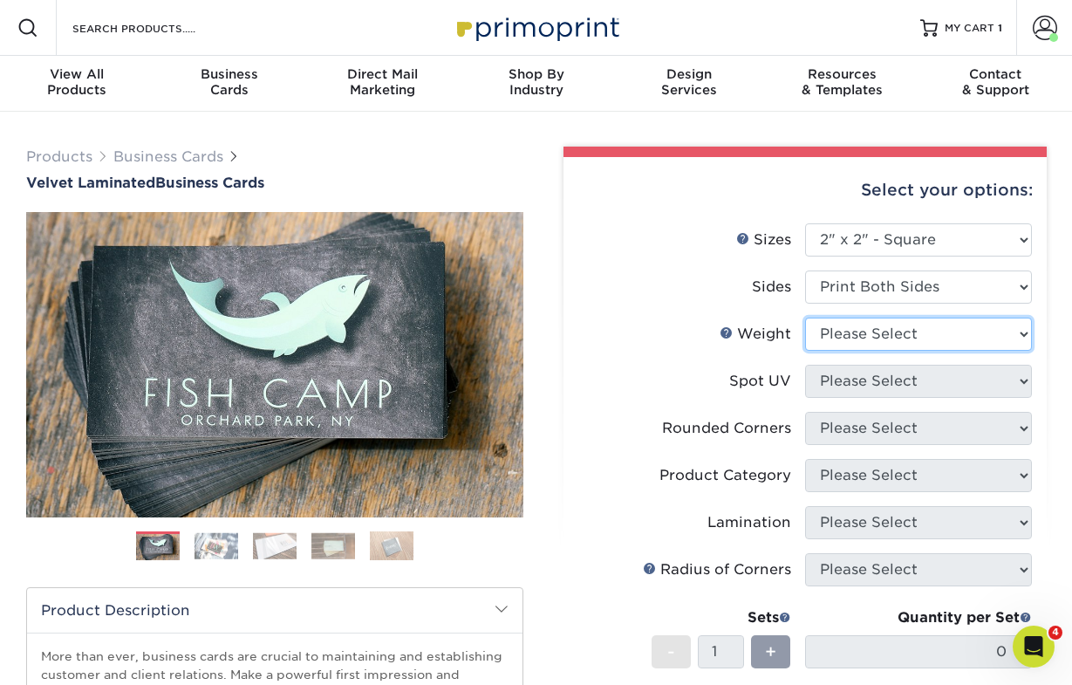
select select "16PT"
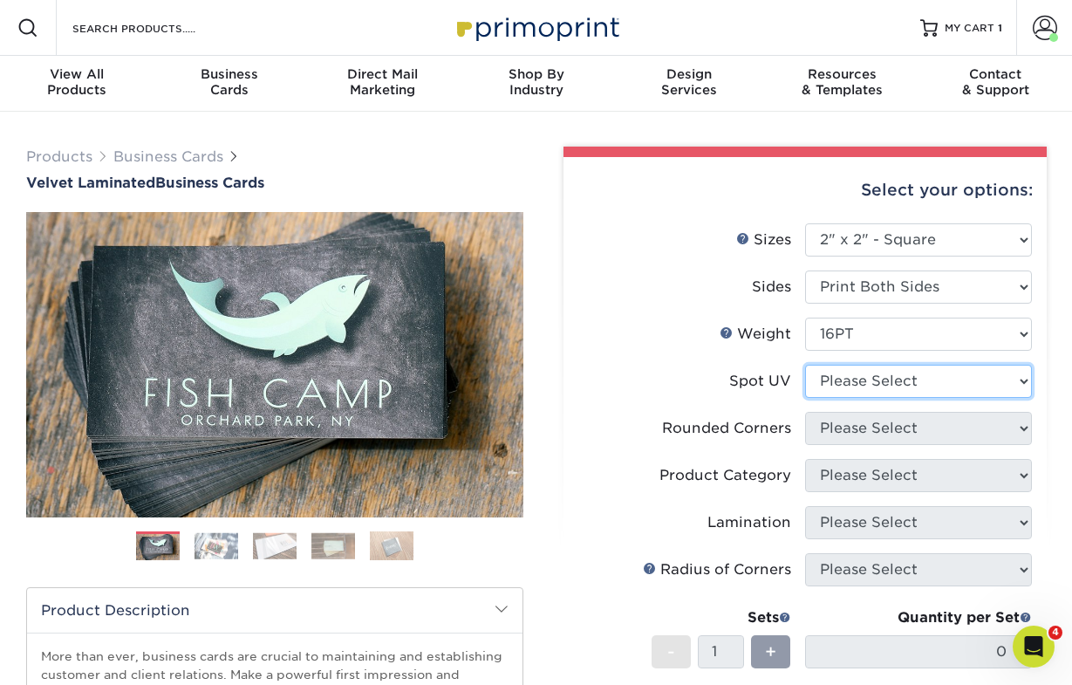
select select "0"
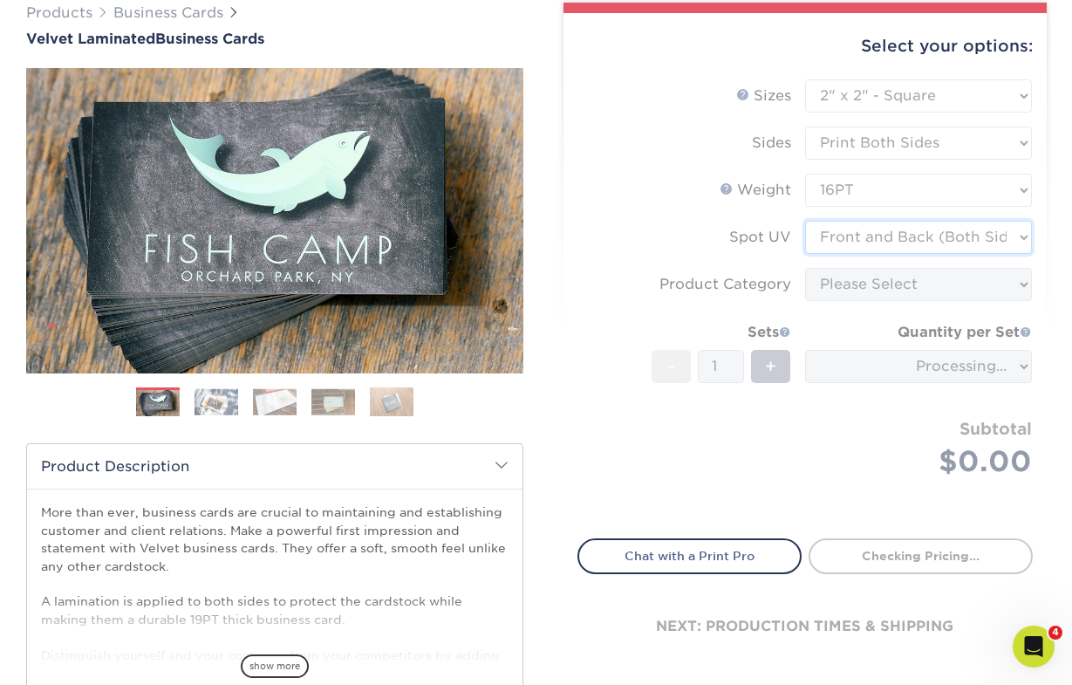
scroll to position [148, 0]
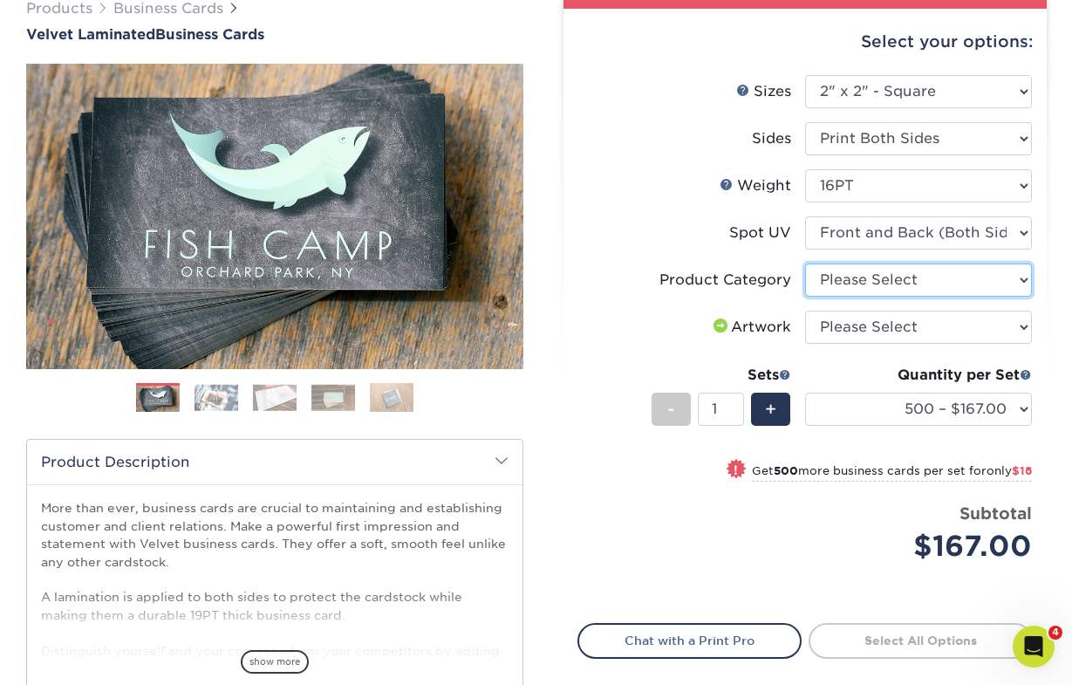
select select "3b5148f1-0588-4f88-a218-97bcfdce65c1"
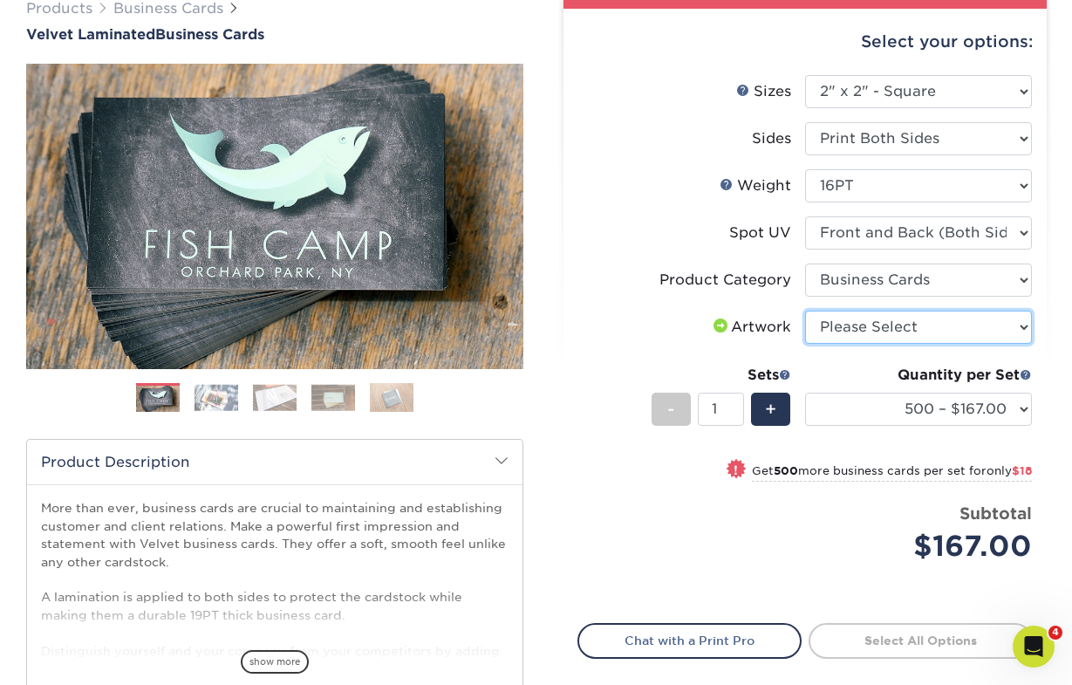
select select "upload"
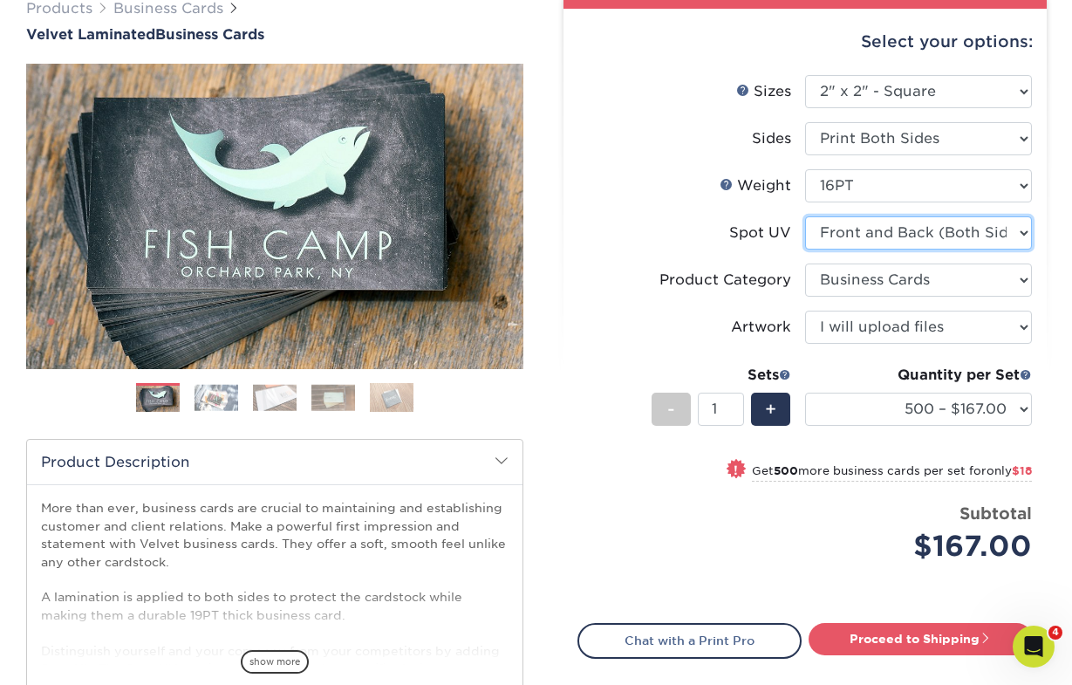
select select "3"
select select "-1"
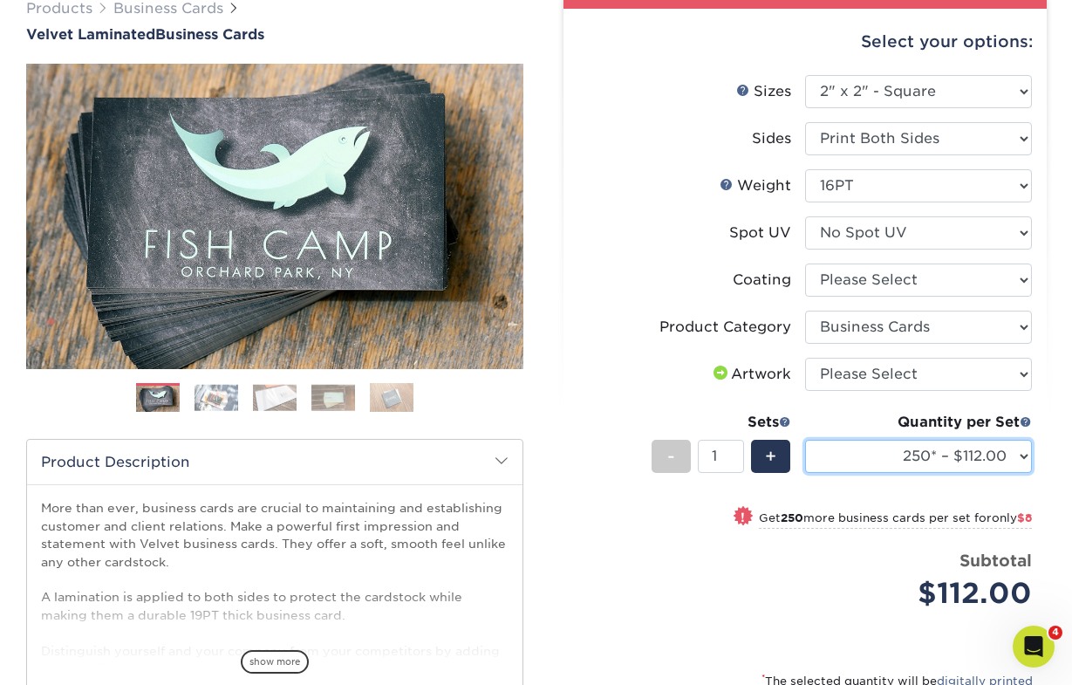
select select "500 – $120.00"
